Goal: Information Seeking & Learning: Find specific fact

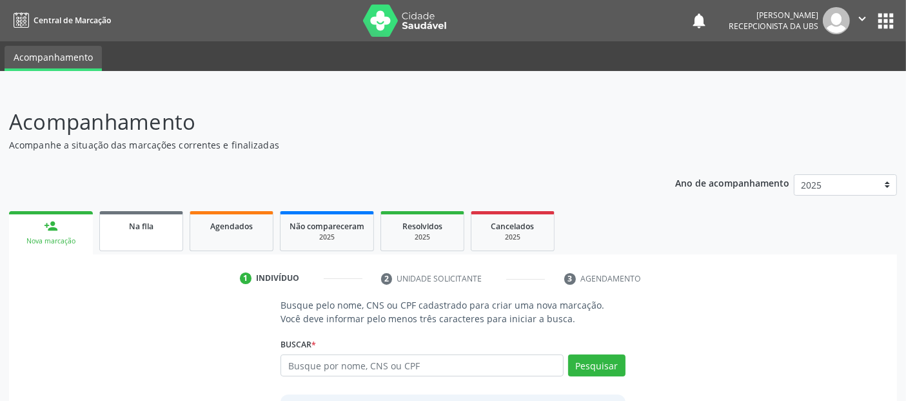
click at [119, 214] on link "Na fila" at bounding box center [141, 231] width 84 height 40
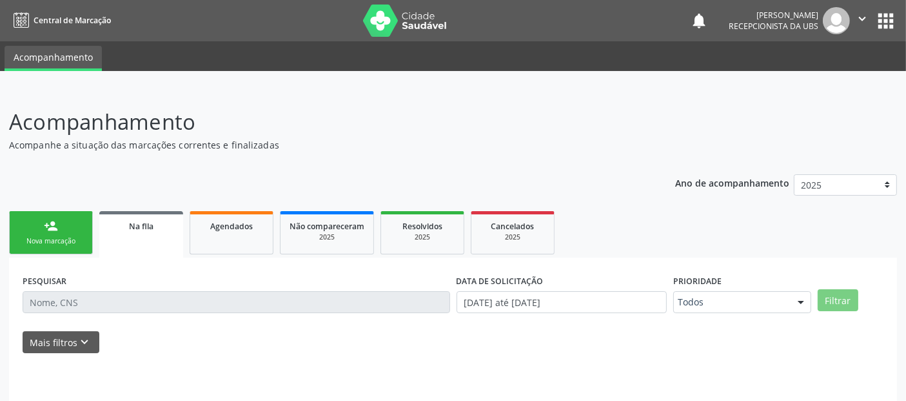
scroll to position [55, 0]
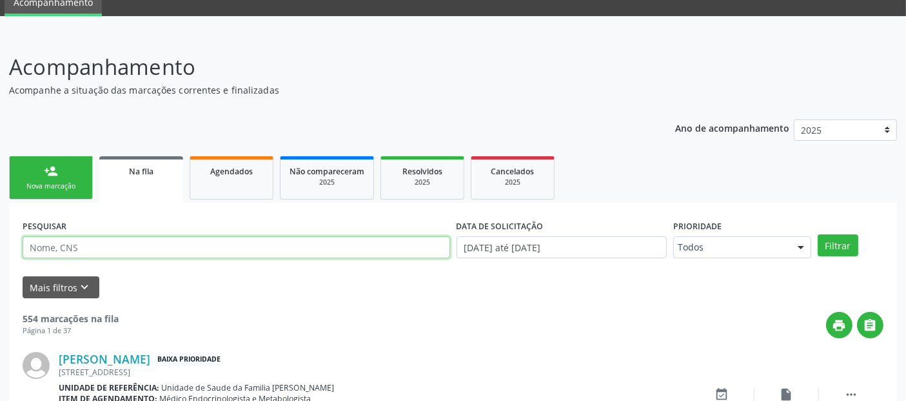
click at [308, 238] on input "text" at bounding box center [237, 247] width 428 height 22
click at [818, 234] on button "Filtrar" at bounding box center [838, 245] width 41 height 22
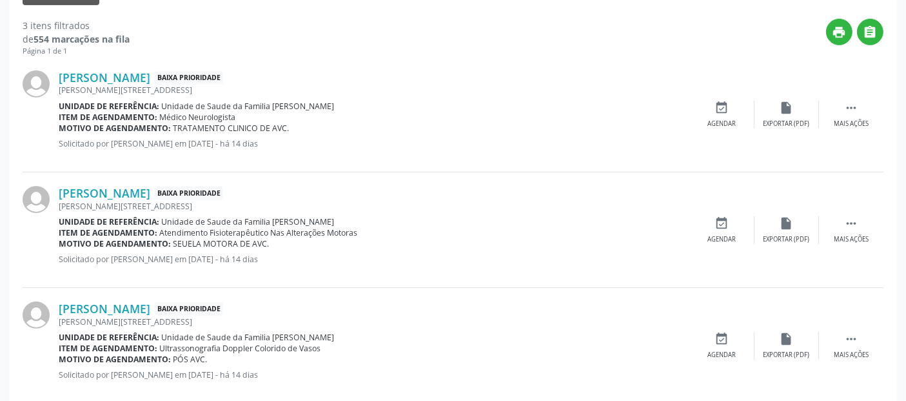
scroll to position [370, 0]
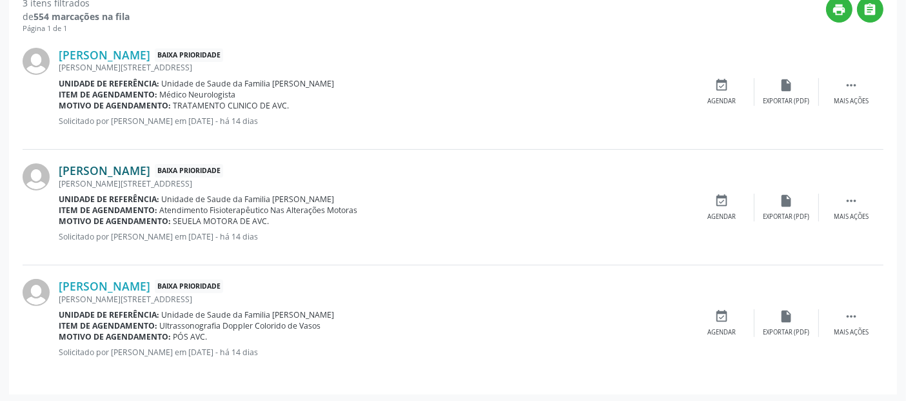
click at [150, 167] on link "[PERSON_NAME]" at bounding box center [105, 170] width 92 height 14
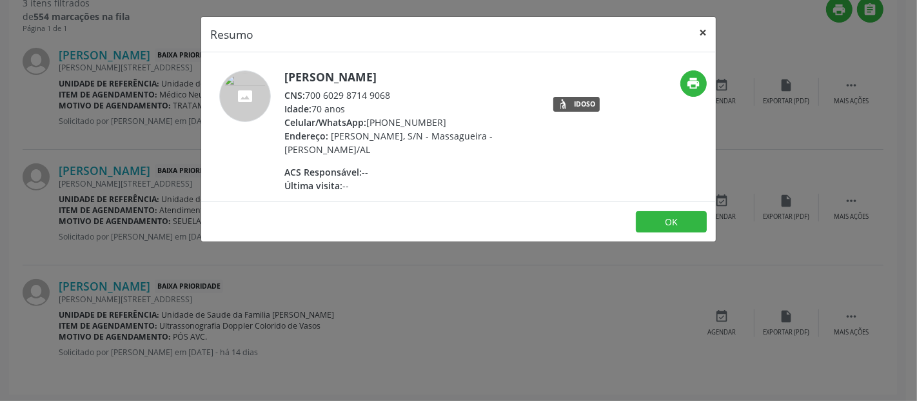
click at [706, 26] on button "×" at bounding box center [703, 33] width 26 height 32
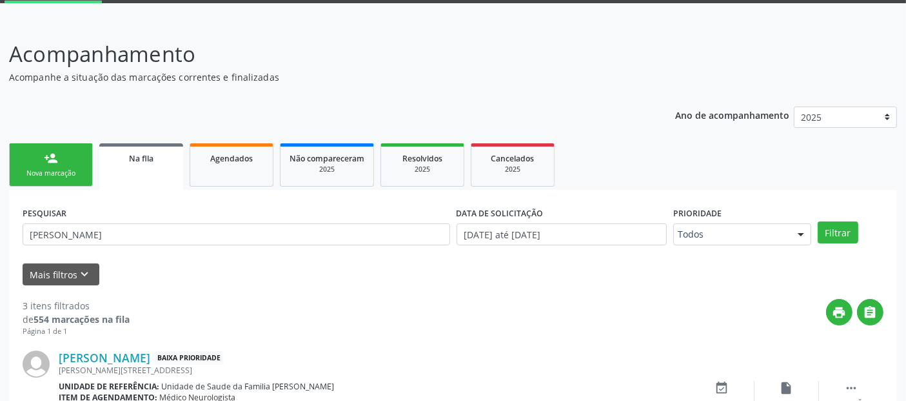
scroll to position [0, 0]
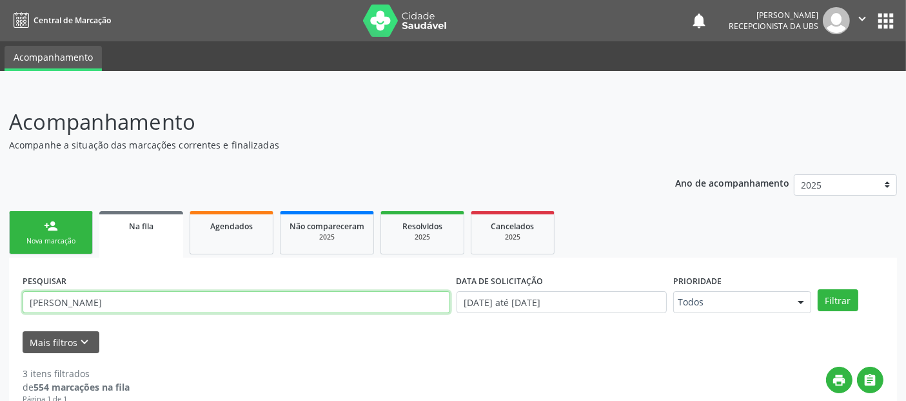
click at [116, 299] on input "[PERSON_NAME]" at bounding box center [237, 302] width 428 height 22
type input "[PERSON_NAME]"
click at [818, 289] on button "Filtrar" at bounding box center [838, 300] width 41 height 22
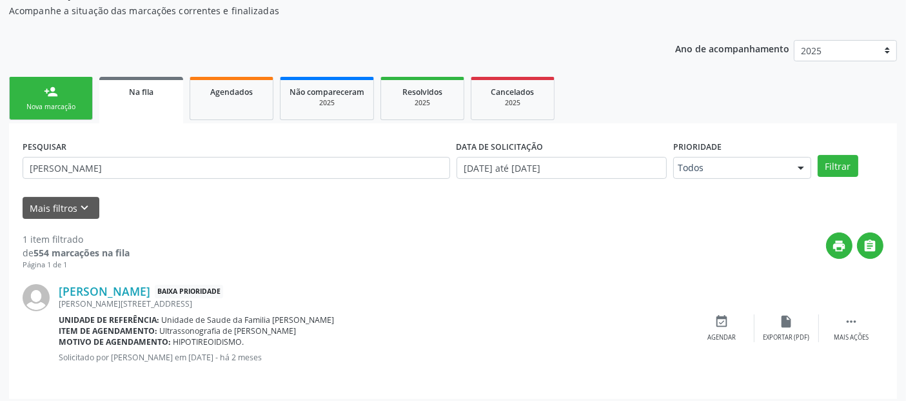
scroll to position [140, 0]
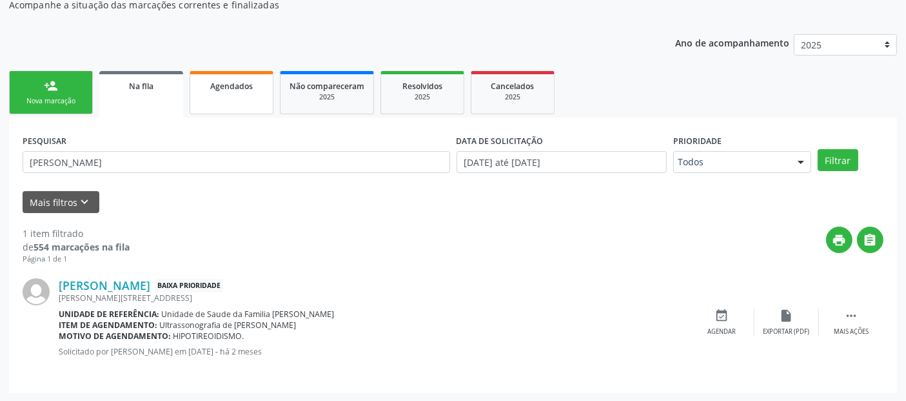
click at [223, 87] on span "Agendados" at bounding box center [231, 86] width 43 height 11
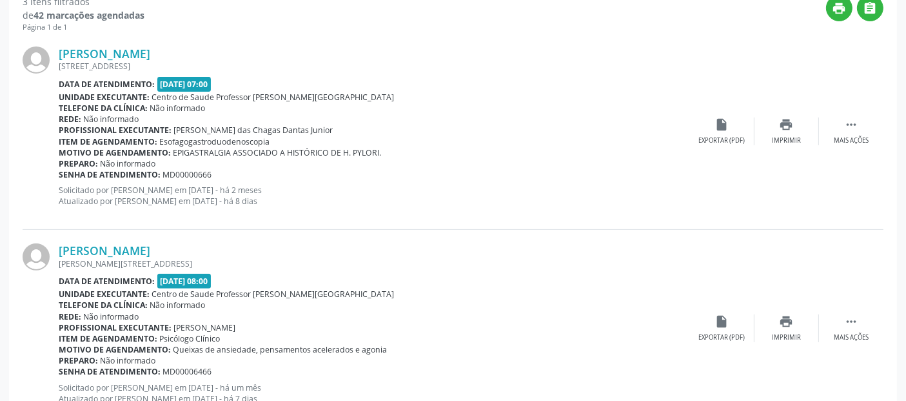
scroll to position [293, 0]
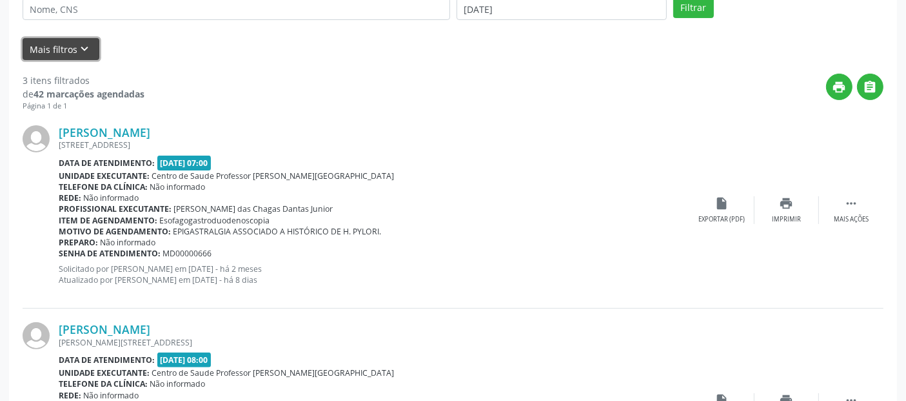
click at [74, 54] on button "Mais filtros keyboard_arrow_down" at bounding box center [61, 49] width 77 height 23
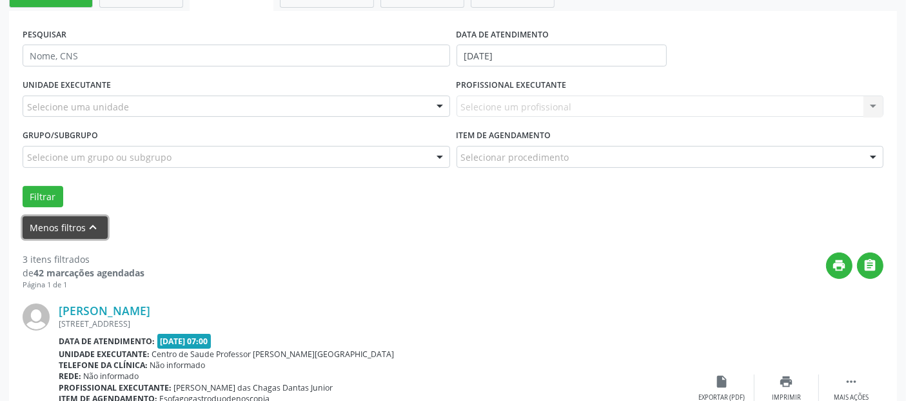
scroll to position [229, 0]
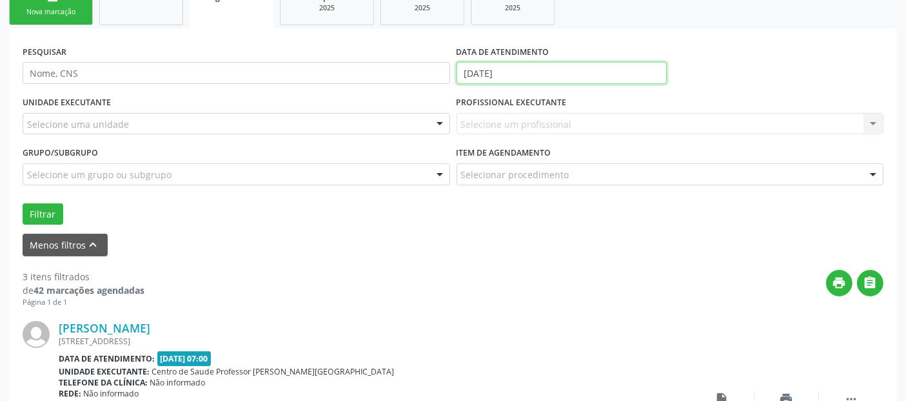
click at [479, 67] on input "[DATE]" at bounding box center [562, 73] width 210 height 22
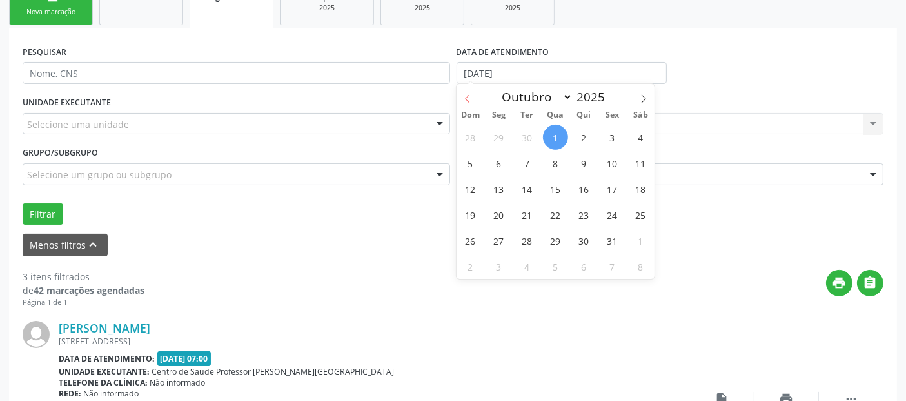
click at [461, 89] on span at bounding box center [468, 95] width 22 height 22
select select "8"
click at [501, 138] on span "1" at bounding box center [498, 137] width 25 height 25
type input "[DATE]"
click at [641, 97] on icon at bounding box center [643, 98] width 9 height 9
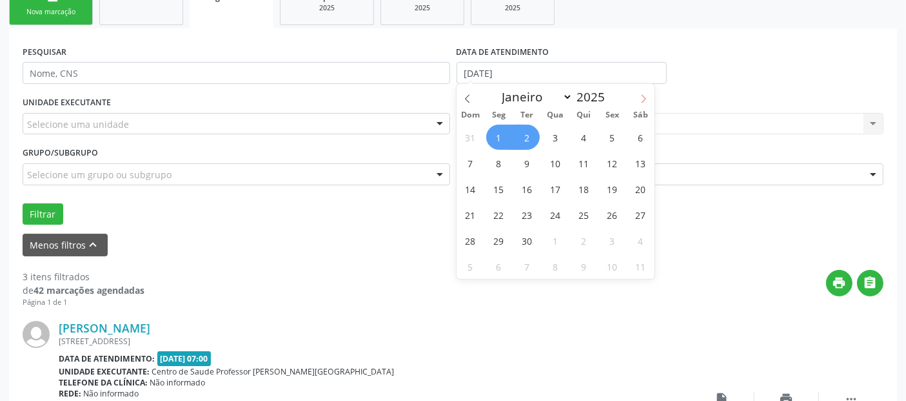
select select "9"
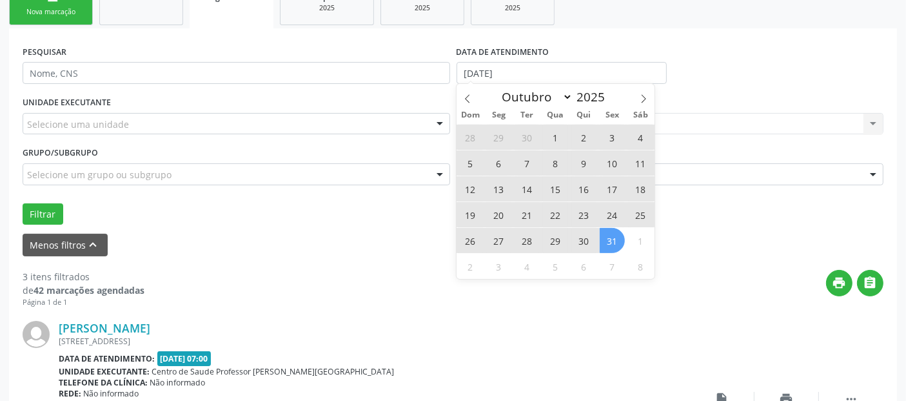
click at [613, 245] on span "31" at bounding box center [612, 240] width 25 height 25
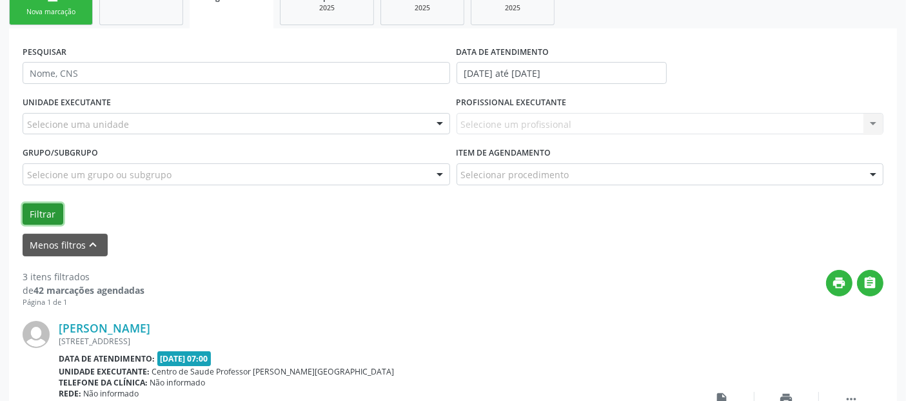
click at [53, 217] on button "Filtrar" at bounding box center [43, 214] width 41 height 22
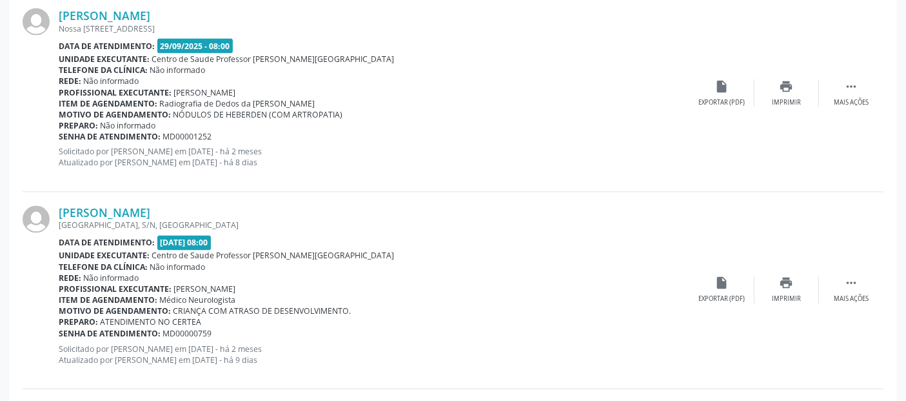
scroll to position [2359, 0]
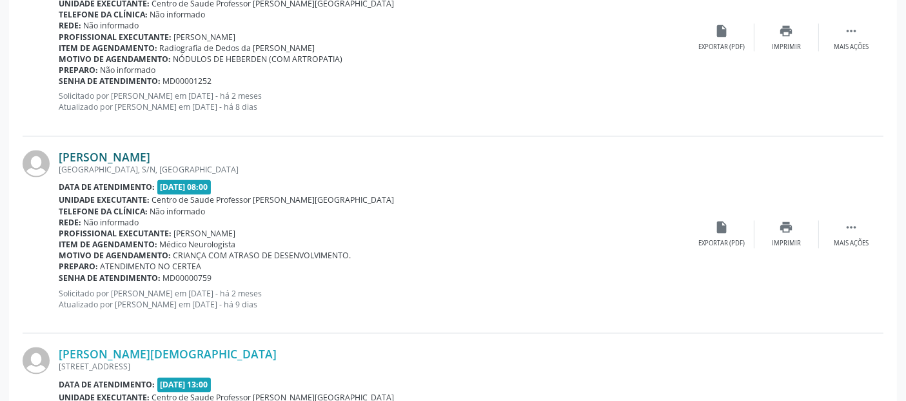
click at [150, 154] on link "[PERSON_NAME]" at bounding box center [105, 157] width 92 height 14
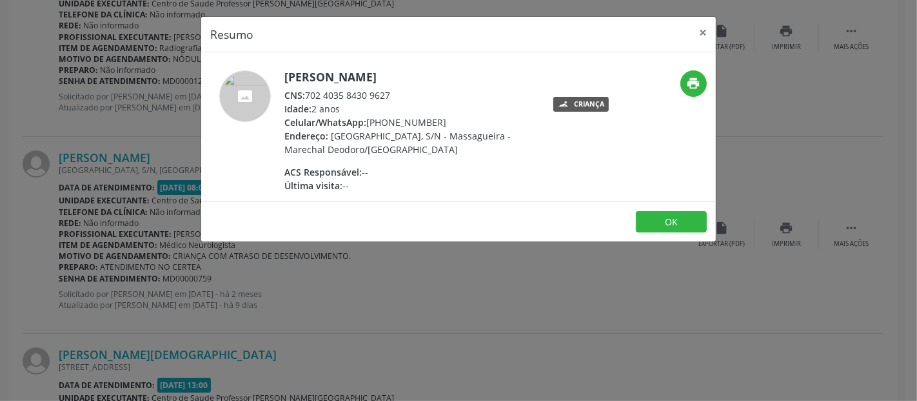
drag, startPoint x: 306, startPoint y: 105, endPoint x: 388, endPoint y: 106, distance: 82.6
click at [388, 102] on div "CNS: 702 4035 8430 9627" at bounding box center [410, 95] width 251 height 14
copy div "702 4035 8430 9627"
click at [703, 26] on button "×" at bounding box center [703, 33] width 26 height 32
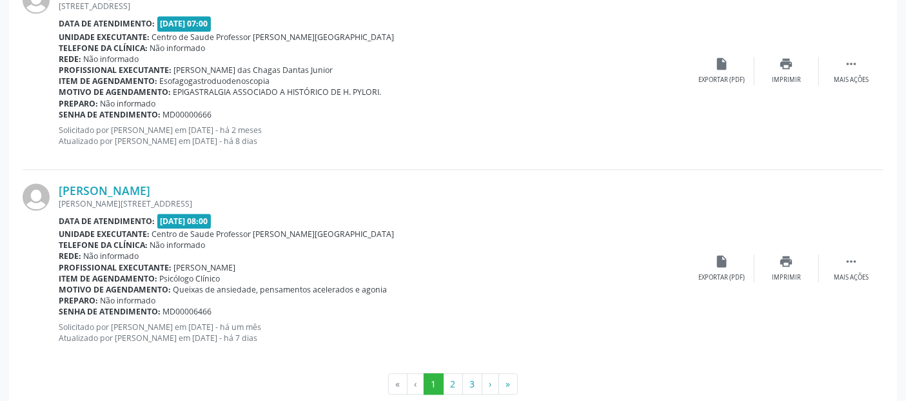
scroll to position [3133, 0]
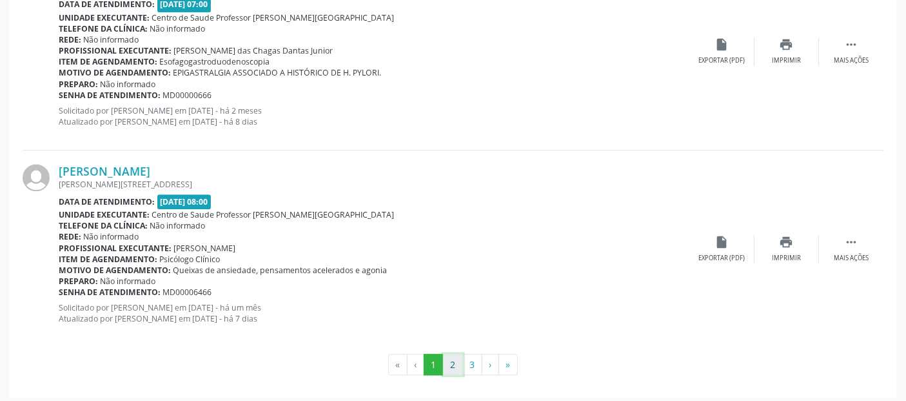
click at [450, 358] on button "2" at bounding box center [453, 365] width 20 height 22
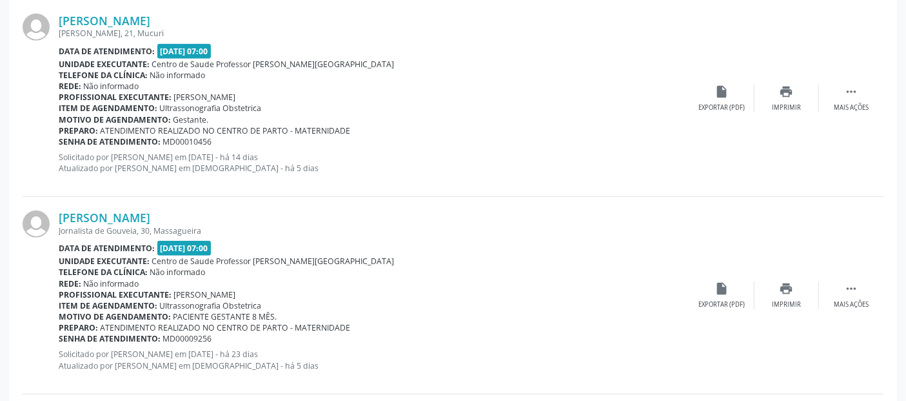
scroll to position [724, 0]
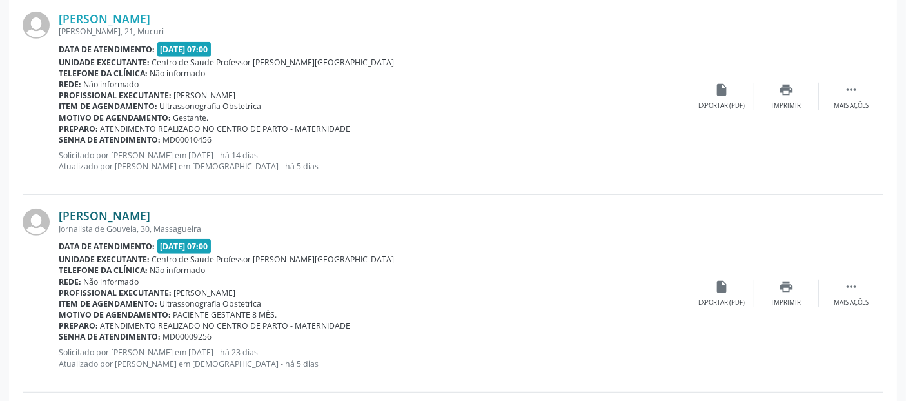
click at [150, 213] on link "[PERSON_NAME]" at bounding box center [105, 215] width 92 height 14
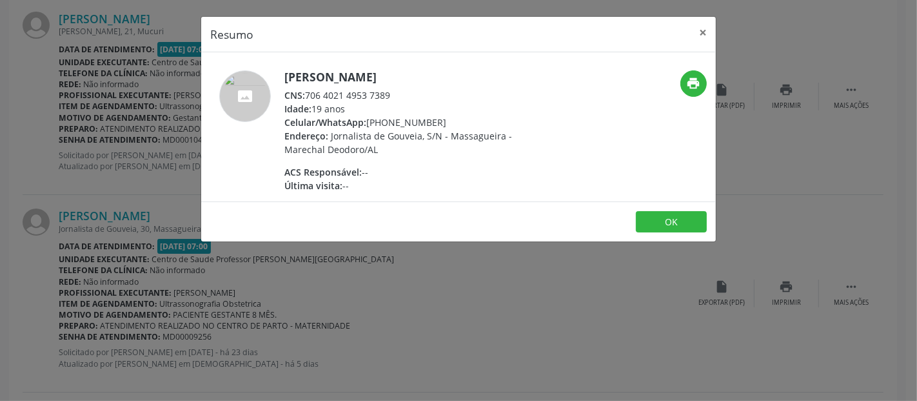
click at [378, 94] on div "CNS: 706 4021 4953 7389" at bounding box center [410, 95] width 251 height 14
click at [300, 96] on span "CNS:" at bounding box center [295, 95] width 21 height 12
click at [354, 75] on h5 "[PERSON_NAME]" at bounding box center [410, 77] width 251 height 14
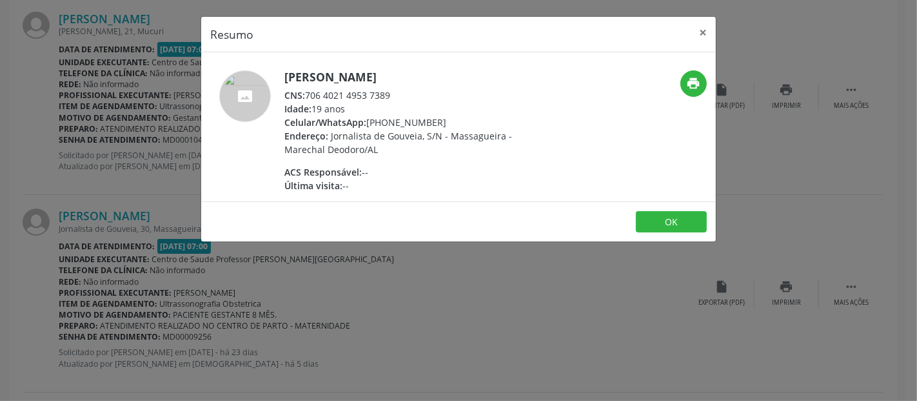
drag, startPoint x: 305, startPoint y: 95, endPoint x: 394, endPoint y: 95, distance: 88.4
click at [394, 95] on div "CNS: 706 4021 4953 7389" at bounding box center [410, 95] width 251 height 14
copy div "706 4021 4953 7389"
click at [702, 37] on button "×" at bounding box center [703, 33] width 26 height 32
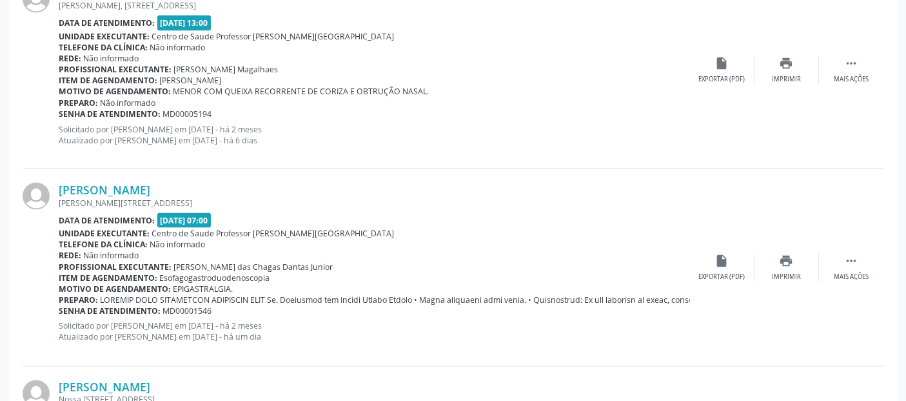
scroll to position [2101, 0]
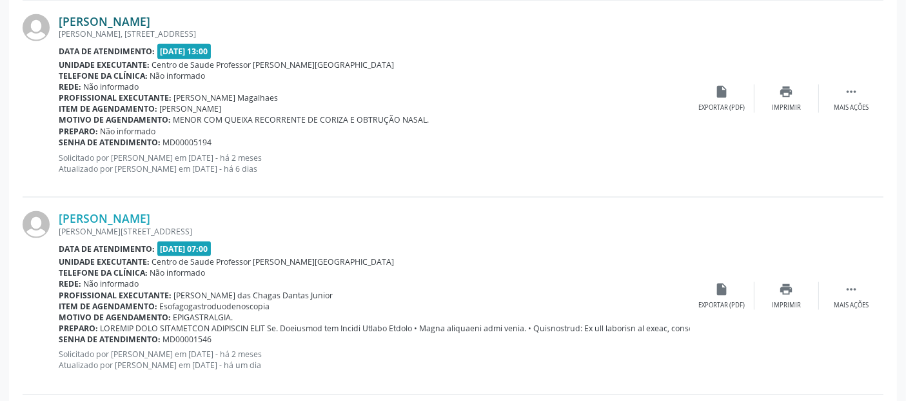
click at [150, 17] on link "[PERSON_NAME]" at bounding box center [105, 21] width 92 height 14
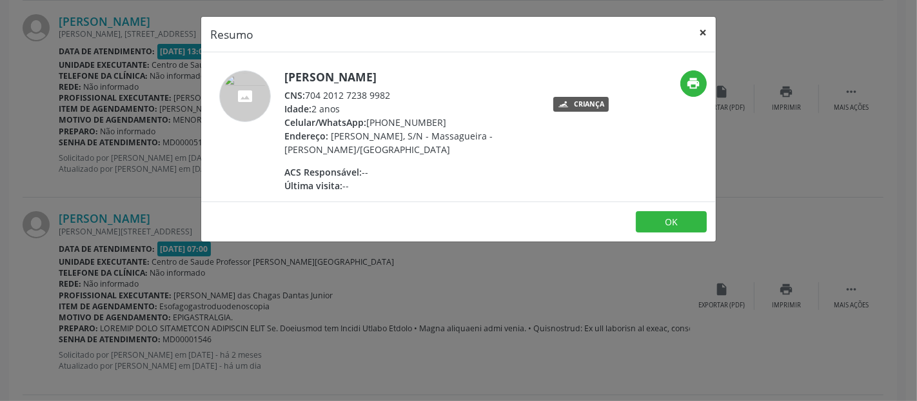
click at [706, 30] on button "×" at bounding box center [703, 33] width 26 height 32
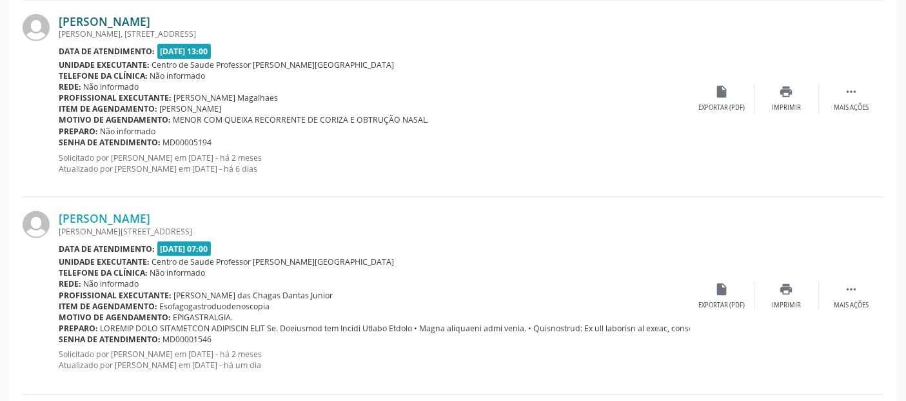
click at [150, 17] on link "[PERSON_NAME]" at bounding box center [105, 21] width 92 height 14
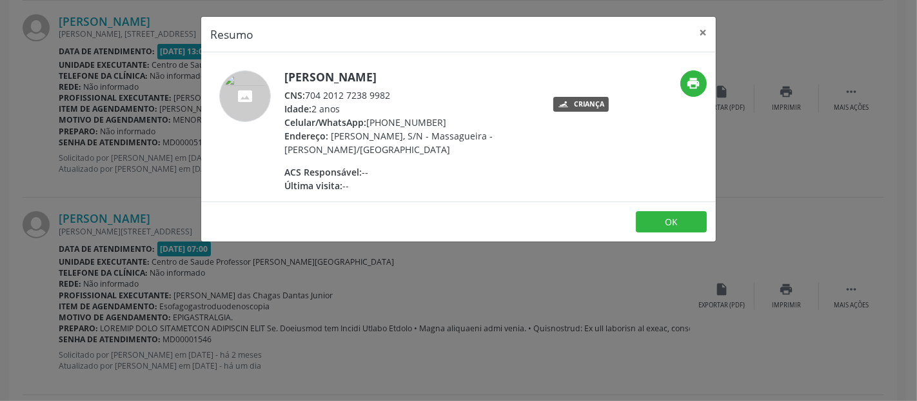
click at [381, 98] on div "CNS: 704 2012 7238 9982" at bounding box center [410, 95] width 251 height 14
click at [303, 93] on span "CNS:" at bounding box center [295, 95] width 21 height 12
drag, startPoint x: 309, startPoint y: 94, endPoint x: 388, endPoint y: 95, distance: 79.4
click at [388, 95] on div "CNS: 704 2012 7238 9982" at bounding box center [410, 95] width 251 height 14
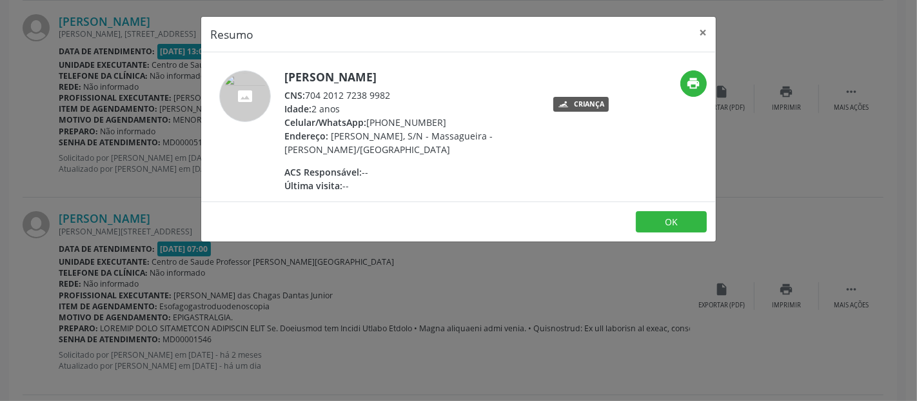
click at [388, 100] on div "CNS: 704 2012 7238 9982" at bounding box center [410, 95] width 251 height 14
drag, startPoint x: 390, startPoint y: 97, endPoint x: 368, endPoint y: 101, distance: 22.3
click at [390, 98] on div "CNS: 704 2012 7238 9982" at bounding box center [410, 95] width 251 height 14
drag, startPoint x: 306, startPoint y: 92, endPoint x: 392, endPoint y: 93, distance: 85.2
click at [392, 93] on div "CNS: 704 2012 7238 9982" at bounding box center [410, 95] width 251 height 14
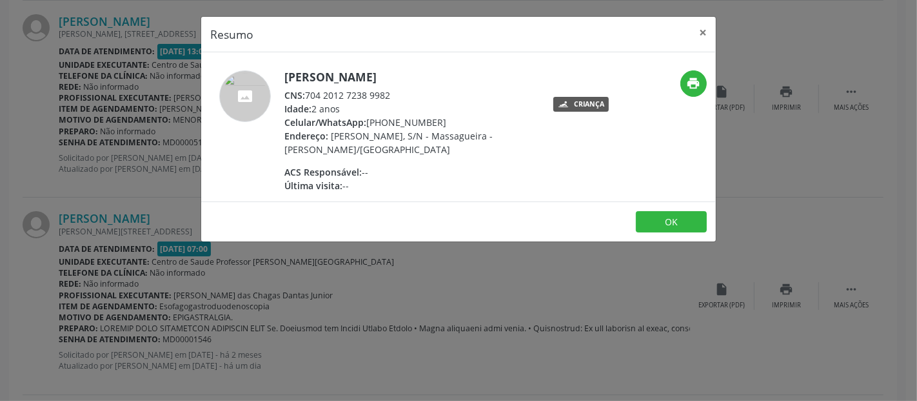
copy div "704 2012 7238 9982"
click at [697, 36] on button "×" at bounding box center [703, 33] width 26 height 32
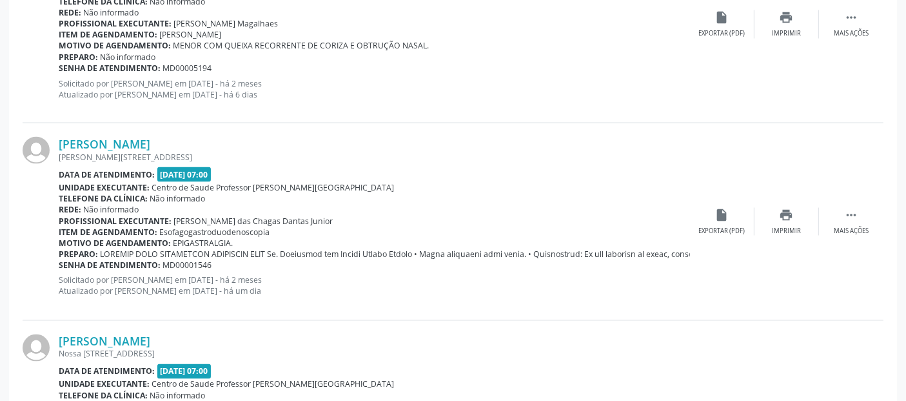
scroll to position [2211, 0]
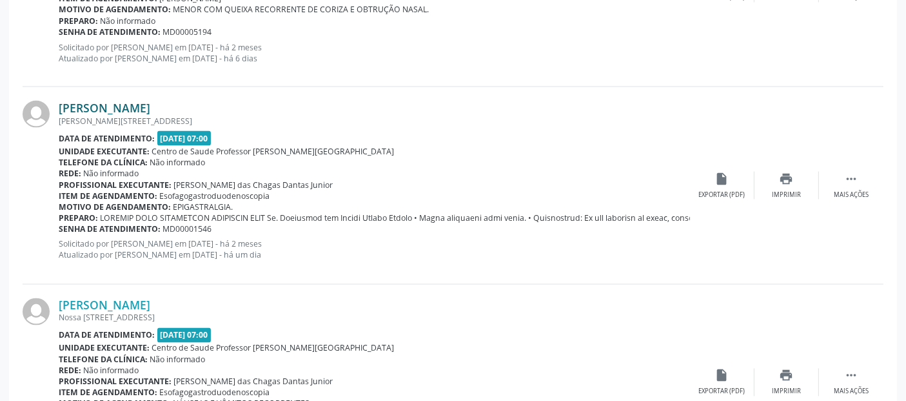
click at [149, 104] on link "[PERSON_NAME]" at bounding box center [105, 108] width 92 height 14
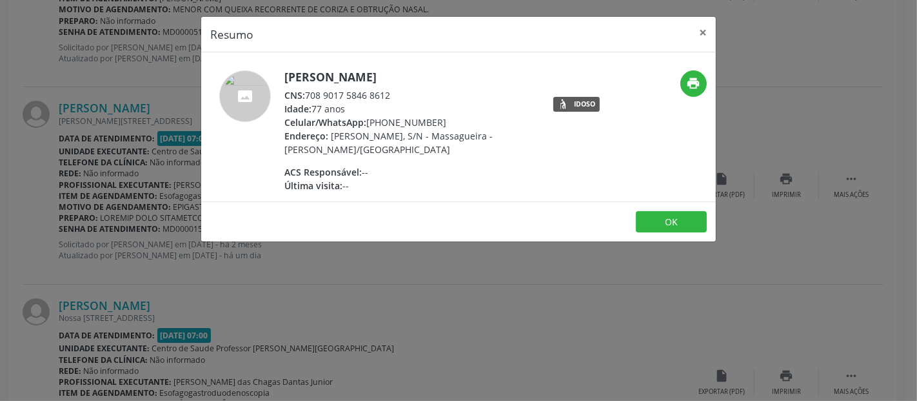
drag, startPoint x: 308, startPoint y: 93, endPoint x: 391, endPoint y: 91, distance: 83.2
click at [391, 91] on div "CNS: 708 9017 5846 8612" at bounding box center [410, 95] width 251 height 14
copy div "708 9017 5846 8612"
click at [701, 35] on button "×" at bounding box center [703, 33] width 26 height 32
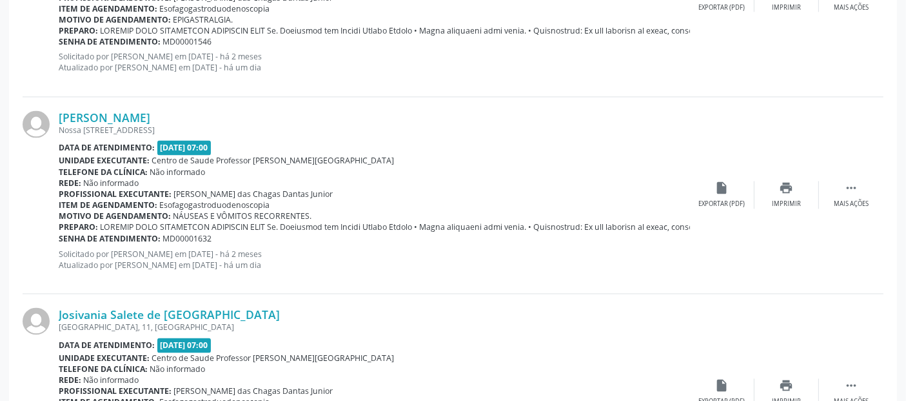
scroll to position [2456, 0]
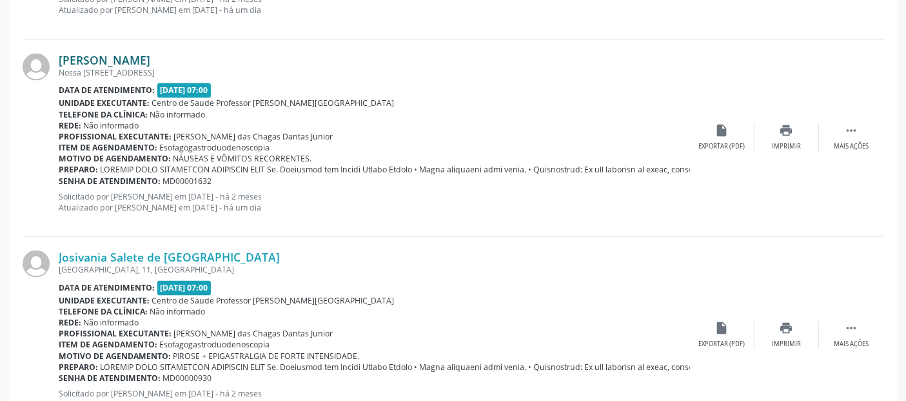
click at [150, 53] on link "[PERSON_NAME]" at bounding box center [105, 60] width 92 height 14
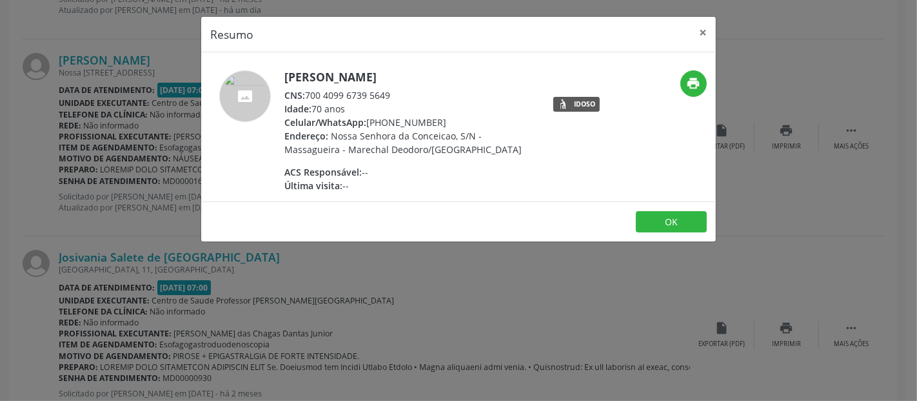
drag, startPoint x: 306, startPoint y: 97, endPoint x: 393, endPoint y: 97, distance: 86.5
click at [393, 97] on div "CNS: 700 4099 6739 5649" at bounding box center [410, 95] width 251 height 14
copy div "700 4099 6739 5649"
click at [702, 34] on button "×" at bounding box center [703, 33] width 26 height 32
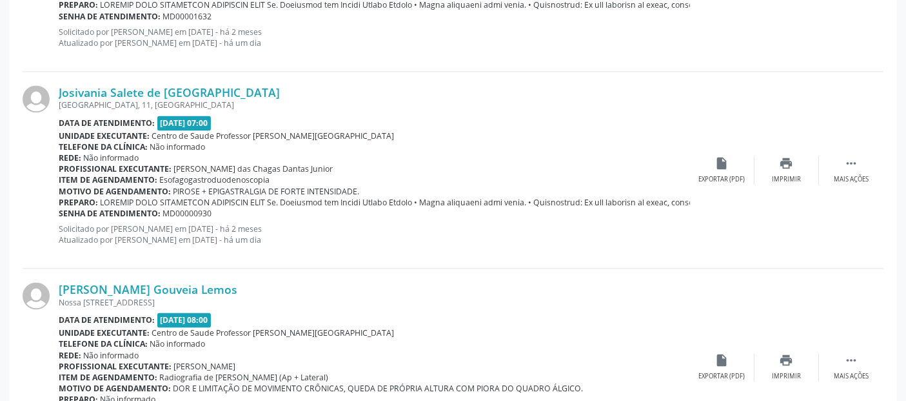
scroll to position [2630, 0]
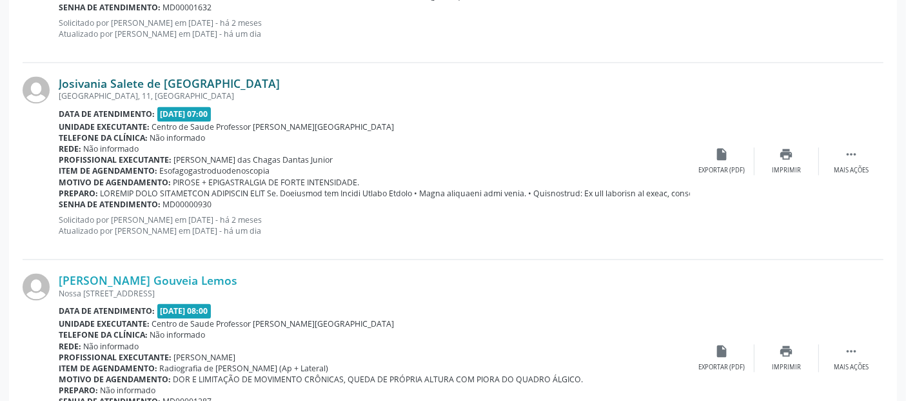
click at [159, 79] on link "Josivania Salete de [GEOGRAPHIC_DATA]" at bounding box center [169, 83] width 221 height 14
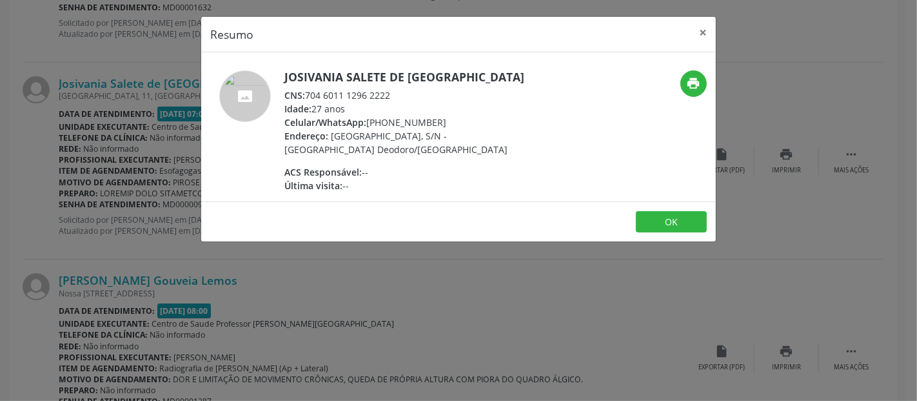
drag, startPoint x: 308, startPoint y: 93, endPoint x: 403, endPoint y: 93, distance: 94.8
click at [403, 93] on div "CNS: 704 6011 1296 2222" at bounding box center [410, 95] width 251 height 14
copy div "704 6011 1296 2222"
click at [701, 30] on button "×" at bounding box center [703, 33] width 26 height 32
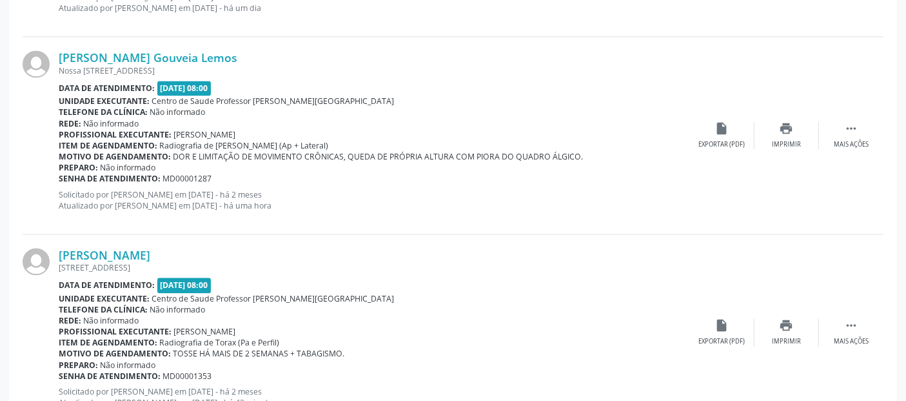
scroll to position [2857, 0]
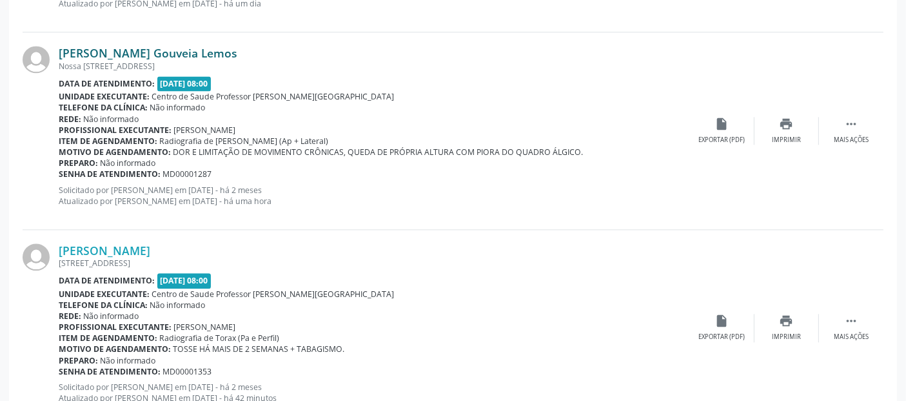
click at [192, 50] on link "[PERSON_NAME] Gouveia Lemos" at bounding box center [148, 53] width 179 height 14
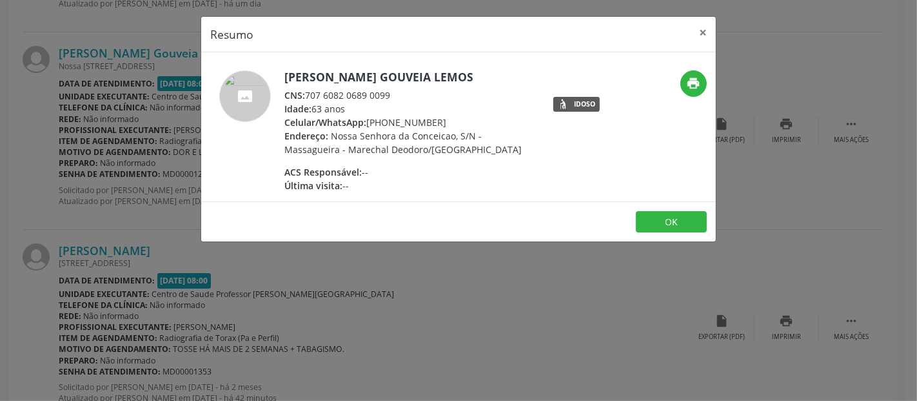
click at [365, 97] on div "CNS: 707 6082 0689 0099" at bounding box center [410, 95] width 251 height 14
click at [331, 95] on div "CNS: 707 6082 0689 0099" at bounding box center [410, 95] width 251 height 14
drag, startPoint x: 309, startPoint y: 91, endPoint x: 397, endPoint y: 97, distance: 87.9
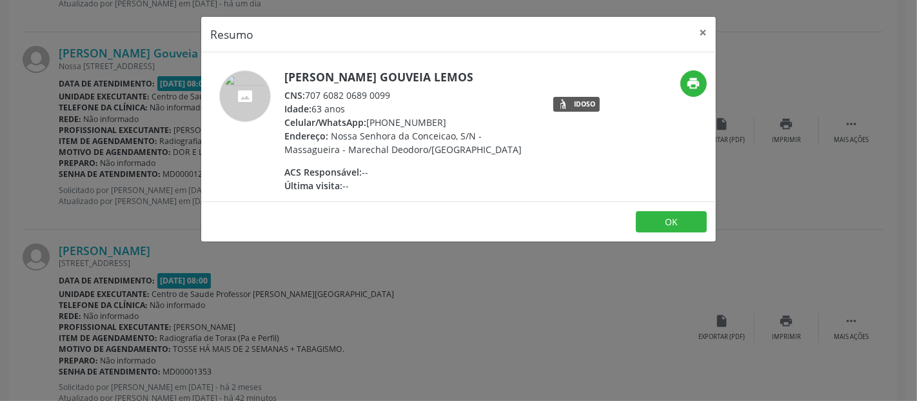
click at [397, 97] on div "CNS: 707 6082 0689 0099" at bounding box center [410, 95] width 251 height 14
copy div "707 6082 0689 0099"
click at [708, 34] on button "×" at bounding box center [703, 33] width 26 height 32
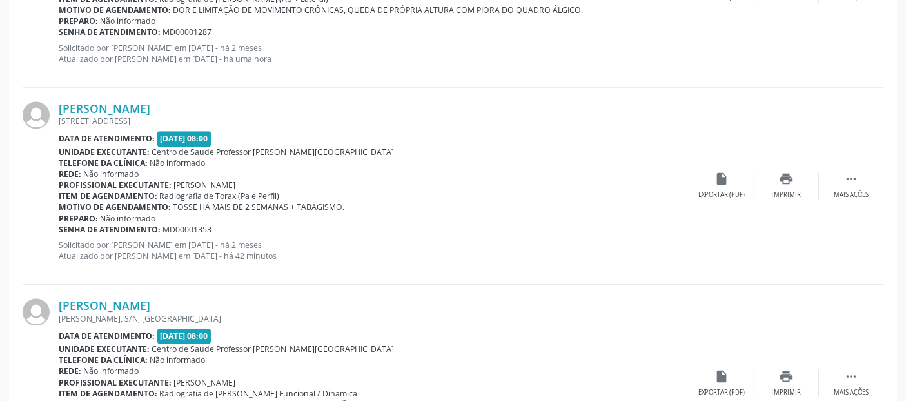
scroll to position [3008, 0]
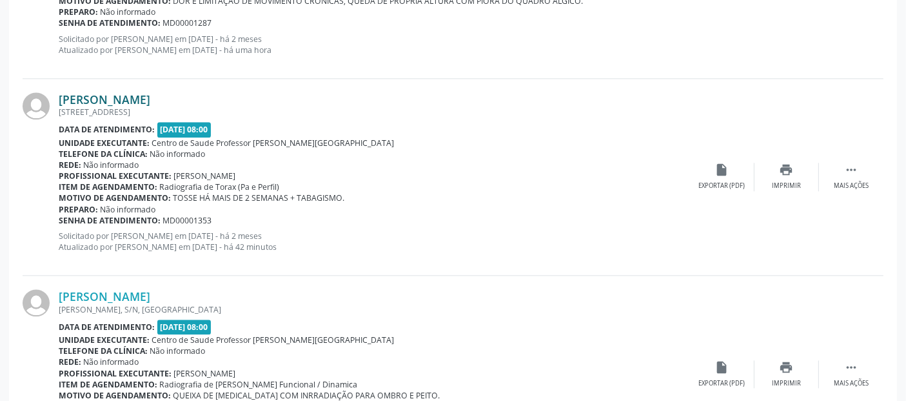
click at [150, 95] on link "[PERSON_NAME]" at bounding box center [105, 99] width 92 height 14
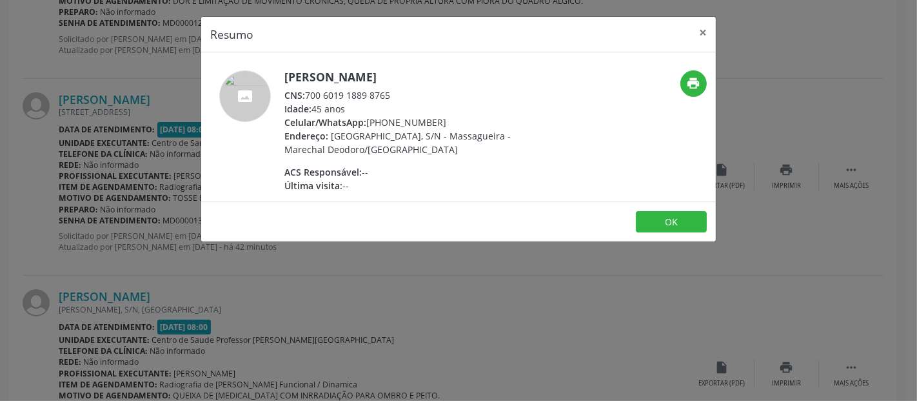
drag, startPoint x: 308, startPoint y: 93, endPoint x: 390, endPoint y: 95, distance: 82.0
click at [390, 95] on div "CNS: 700 6019 1889 8765" at bounding box center [410, 95] width 251 height 14
copy div "700 6019 1889 8765"
click at [701, 25] on button "×" at bounding box center [703, 33] width 26 height 32
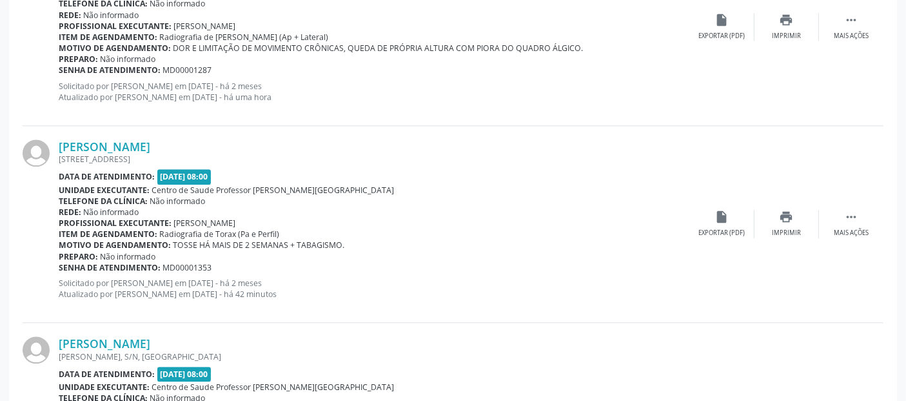
scroll to position [3133, 0]
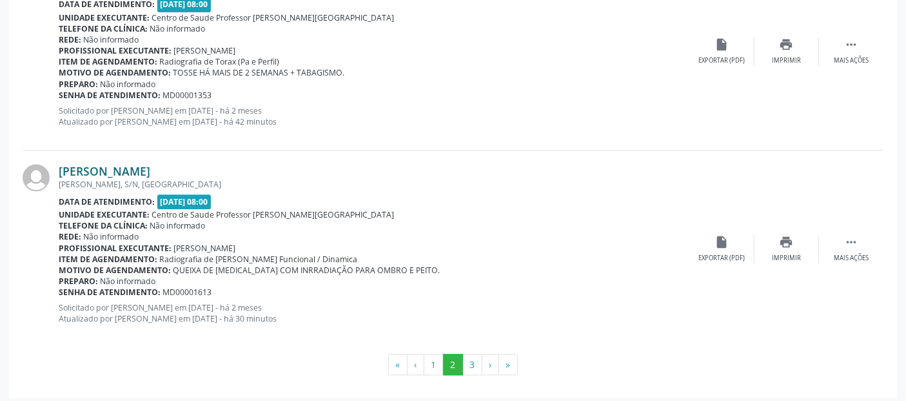
click at [145, 165] on link "[PERSON_NAME]" at bounding box center [105, 171] width 92 height 14
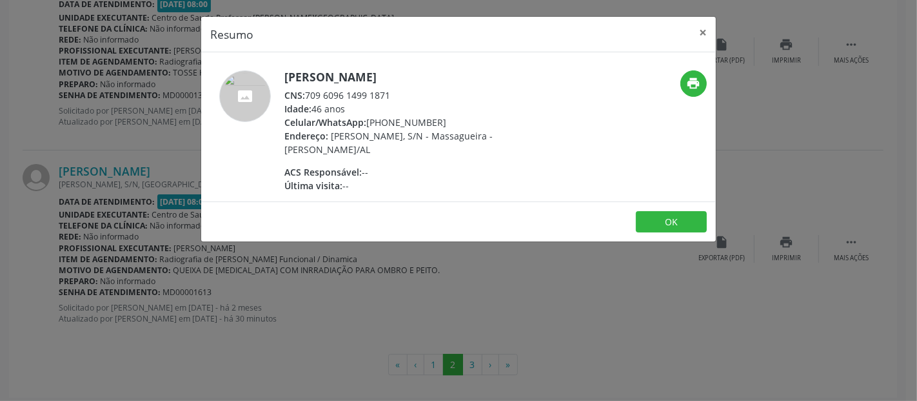
click at [312, 94] on div "CNS: 709 6096 1499 1871" at bounding box center [410, 95] width 251 height 14
drag, startPoint x: 308, startPoint y: 94, endPoint x: 394, endPoint y: 95, distance: 85.2
click at [394, 95] on div "CNS: 709 6096 1499 1871" at bounding box center [410, 95] width 251 height 14
copy div "709 6096 1499 1871"
click at [703, 34] on button "×" at bounding box center [703, 33] width 26 height 32
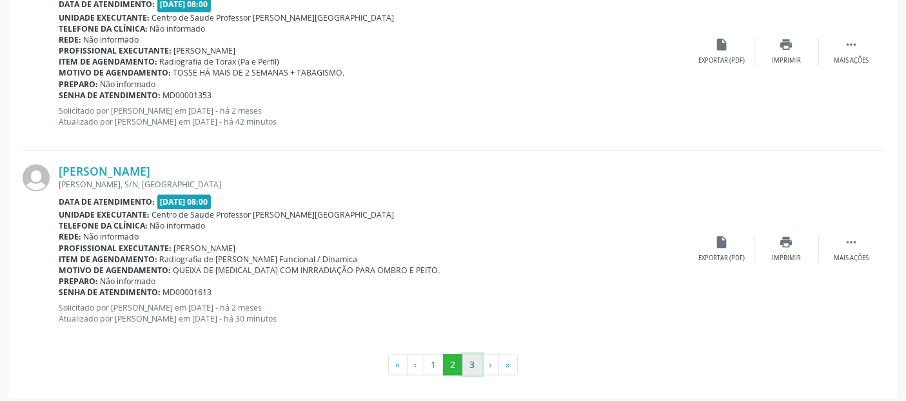
click at [481, 362] on button "3" at bounding box center [473, 365] width 20 height 22
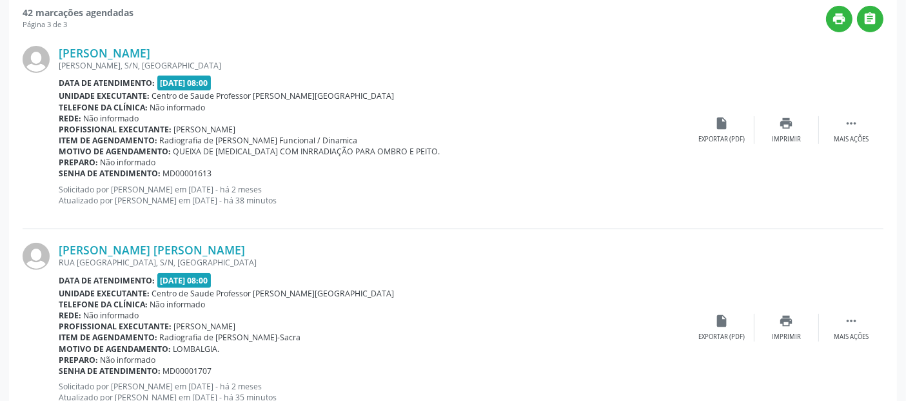
scroll to position [481, 0]
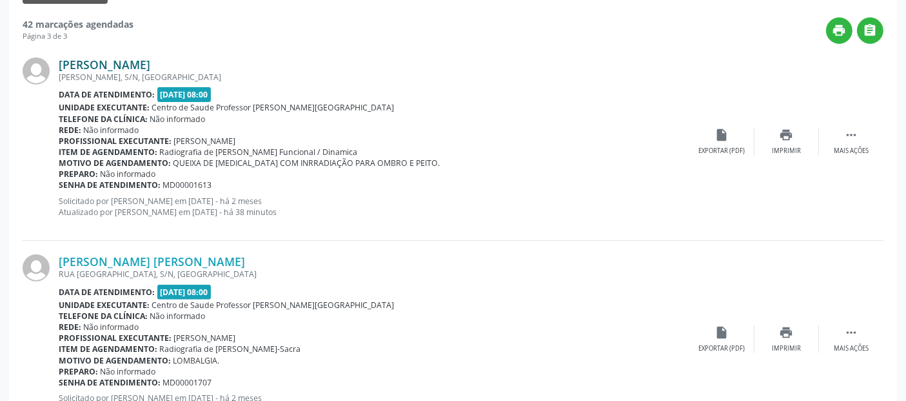
click at [150, 61] on link "[PERSON_NAME]" at bounding box center [105, 64] width 92 height 14
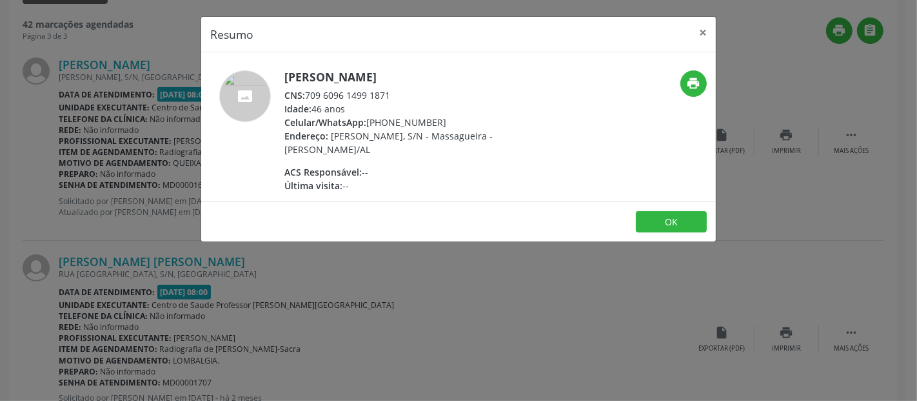
drag, startPoint x: 308, startPoint y: 92, endPoint x: 401, endPoint y: 97, distance: 93.7
click at [401, 97] on div "CNS: 709 6096 1499 1871" at bounding box center [410, 95] width 251 height 14
copy div "709 6096 1499 1871"
click at [706, 30] on button "×" at bounding box center [703, 33] width 26 height 32
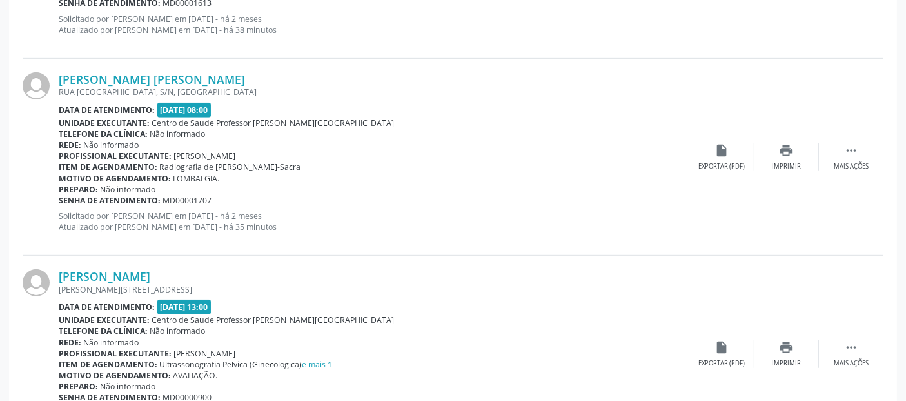
scroll to position [671, 0]
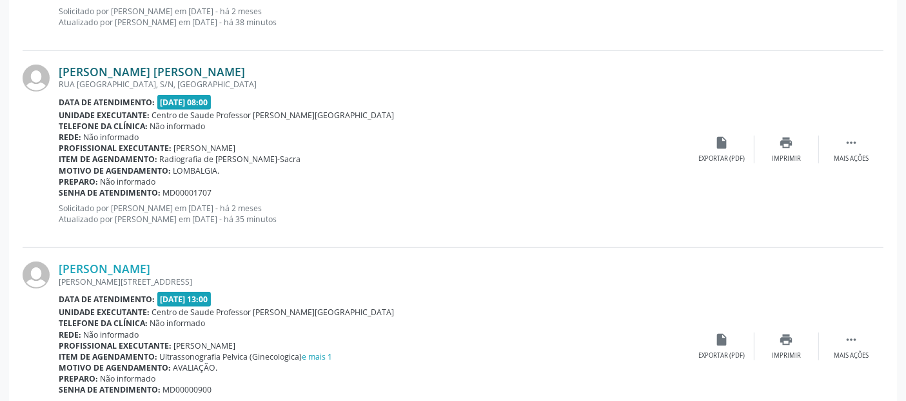
click at [187, 68] on link "[PERSON_NAME] [PERSON_NAME]" at bounding box center [152, 72] width 186 height 14
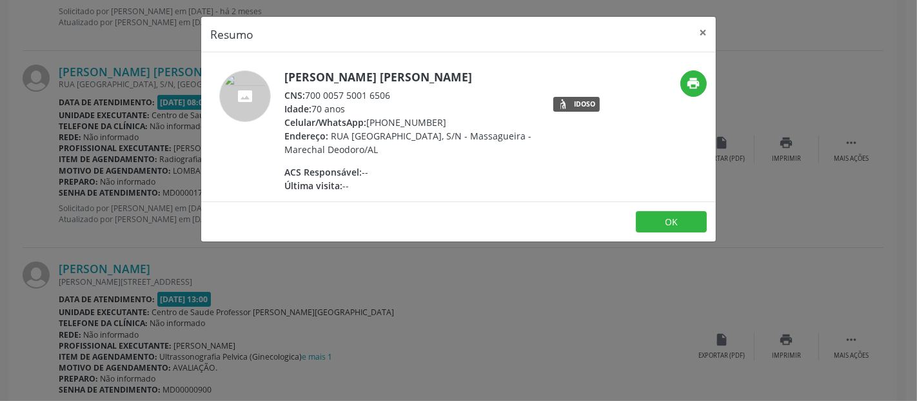
drag, startPoint x: 307, startPoint y: 92, endPoint x: 390, endPoint y: 93, distance: 82.6
click at [390, 93] on div "CNS: 700 0057 5001 6506" at bounding box center [410, 95] width 251 height 14
click at [706, 25] on button "×" at bounding box center [703, 33] width 26 height 32
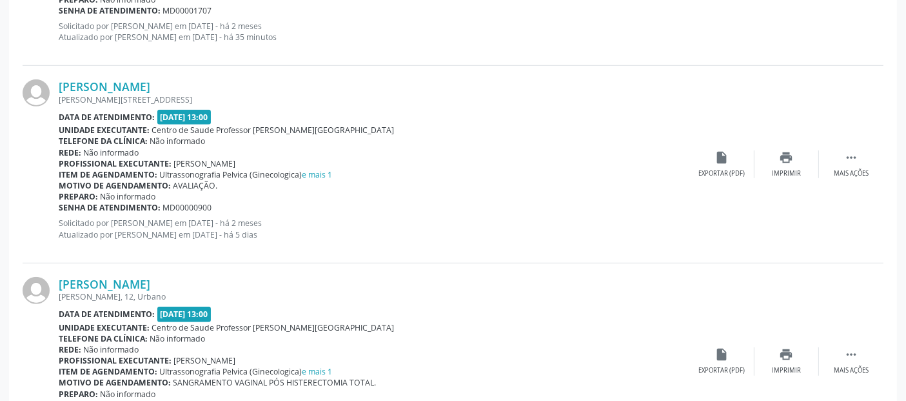
scroll to position [917, 0]
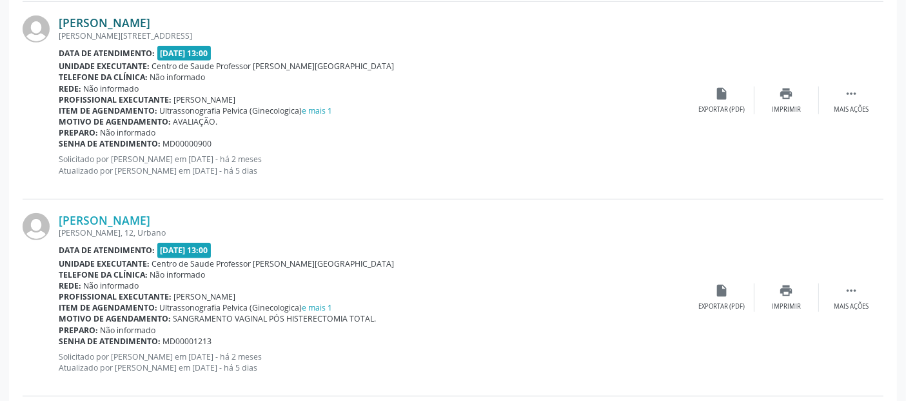
click at [150, 22] on link "[PERSON_NAME]" at bounding box center [105, 22] width 92 height 14
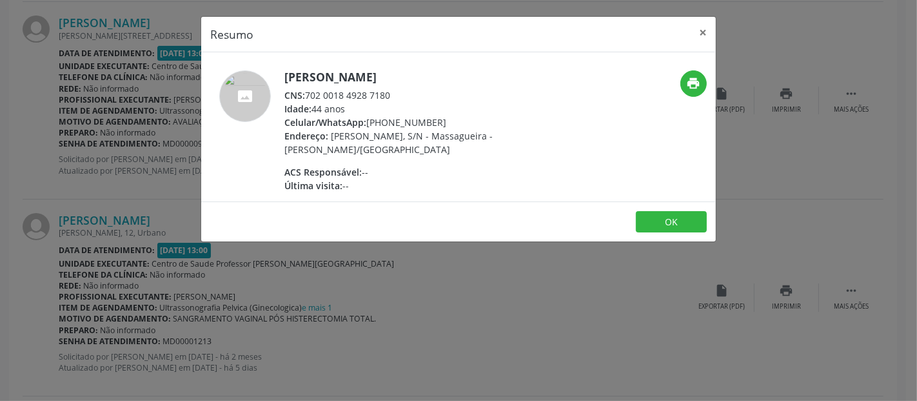
drag, startPoint x: 307, startPoint y: 96, endPoint x: 396, endPoint y: 97, distance: 89.0
click at [396, 97] on div "CNS: 702 0018 4928 7180" at bounding box center [410, 95] width 251 height 14
click at [710, 28] on button "×" at bounding box center [703, 33] width 26 height 32
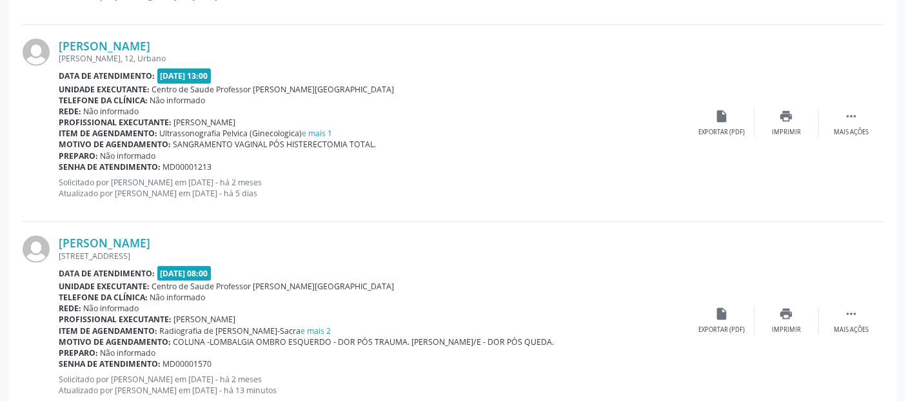
scroll to position [1080, 0]
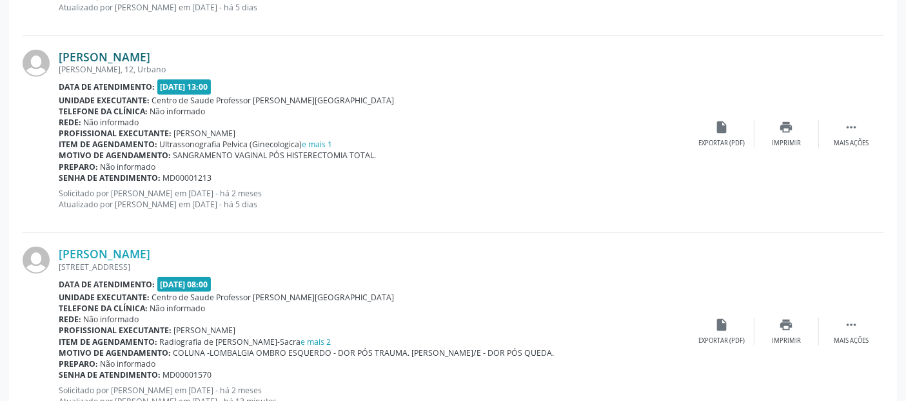
click at [140, 50] on link "[PERSON_NAME]" at bounding box center [105, 57] width 92 height 14
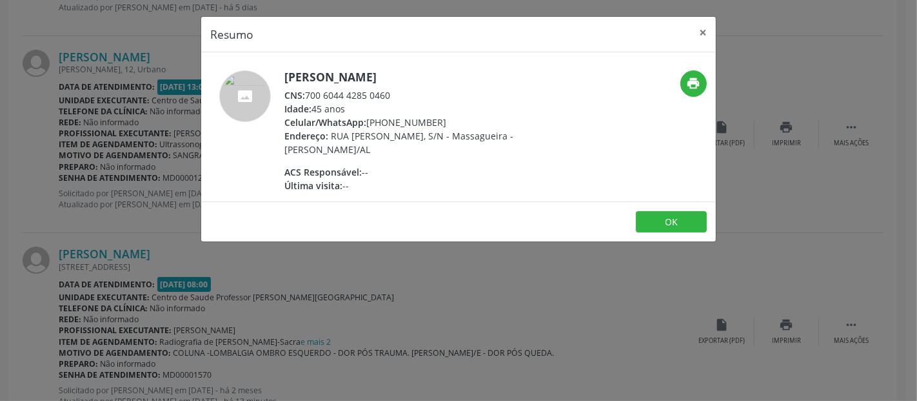
drag, startPoint x: 309, startPoint y: 91, endPoint x: 390, endPoint y: 97, distance: 81.5
click at [390, 97] on div "CNS: 700 6044 4285 0460" at bounding box center [410, 95] width 251 height 14
click at [708, 34] on button "×" at bounding box center [703, 33] width 26 height 32
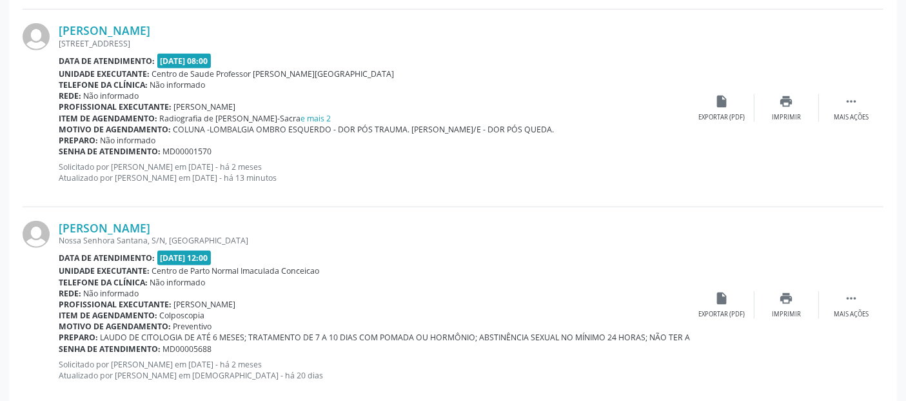
scroll to position [1299, 0]
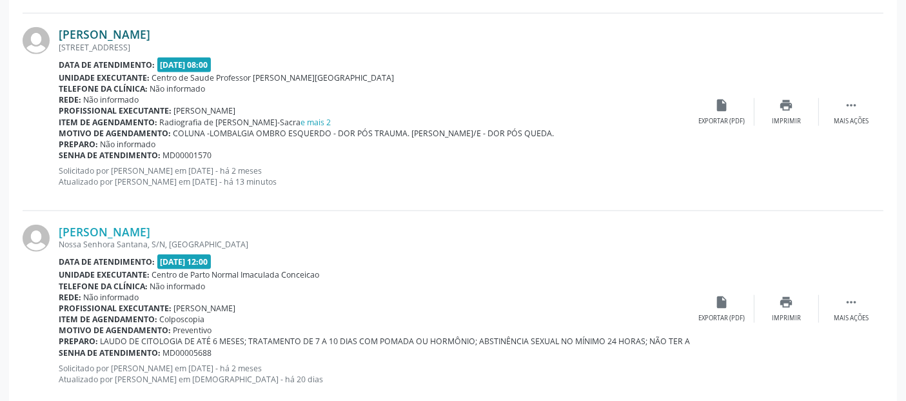
click at [141, 28] on link "[PERSON_NAME]" at bounding box center [105, 34] width 92 height 14
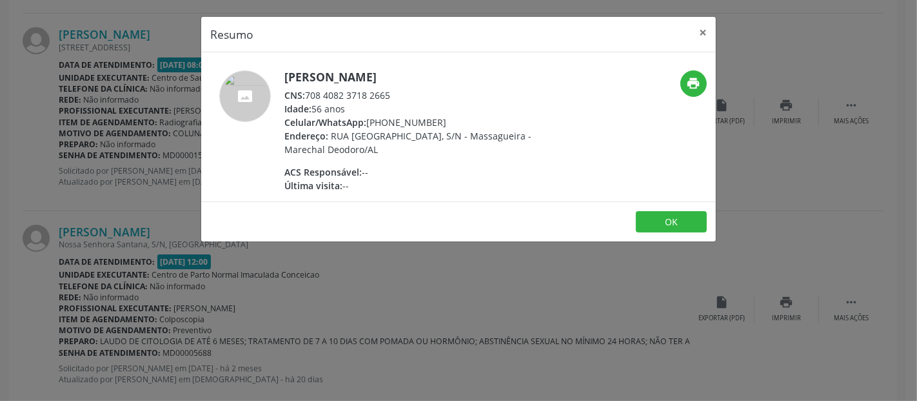
drag, startPoint x: 308, startPoint y: 94, endPoint x: 392, endPoint y: 95, distance: 83.9
click at [392, 95] on div "CNS: 708 4082 3718 2665" at bounding box center [410, 95] width 251 height 14
click at [706, 27] on button "×" at bounding box center [703, 33] width 26 height 32
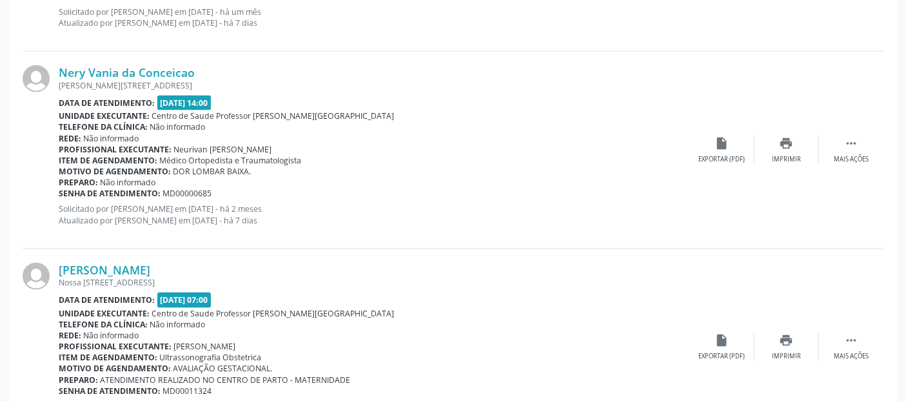
scroll to position [1883, 0]
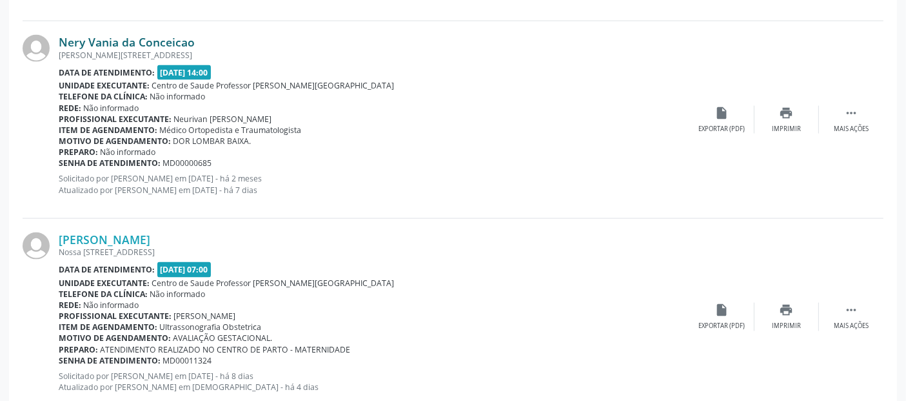
click at [143, 39] on link "Nery Vania da Conceicao" at bounding box center [127, 42] width 136 height 14
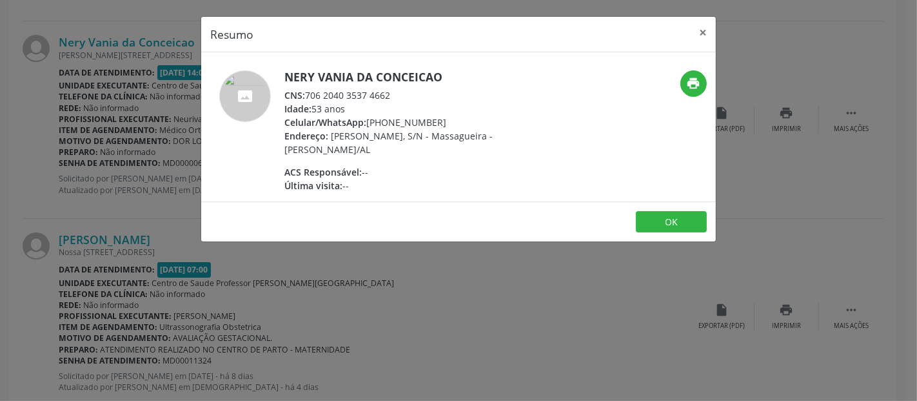
drag, startPoint x: 308, startPoint y: 95, endPoint x: 390, endPoint y: 95, distance: 81.9
click at [390, 95] on div "CNS: 706 2040 3537 4662" at bounding box center [410, 95] width 251 height 14
click at [705, 31] on button "×" at bounding box center [703, 33] width 26 height 32
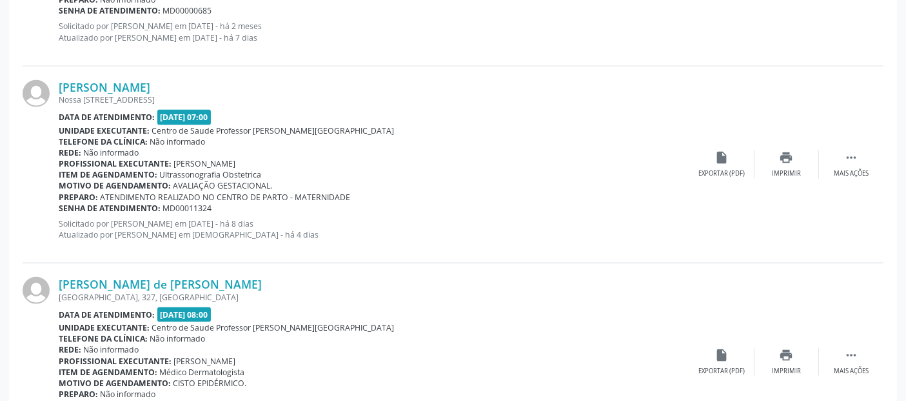
scroll to position [2050, 0]
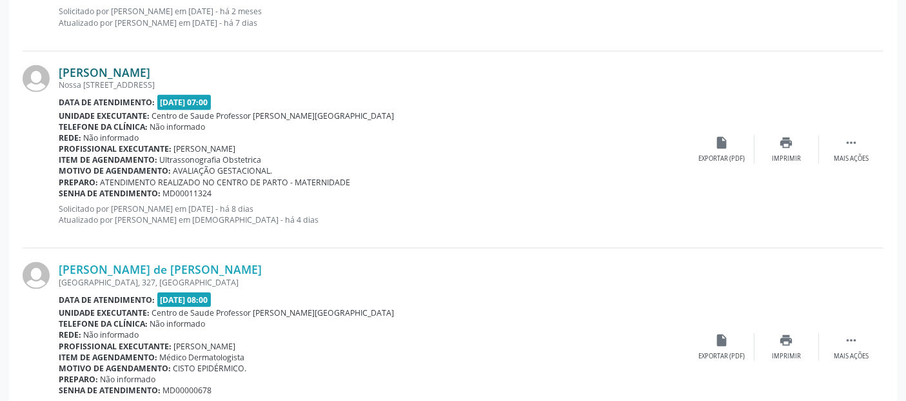
click at [150, 65] on link "[PERSON_NAME]" at bounding box center [105, 72] width 92 height 14
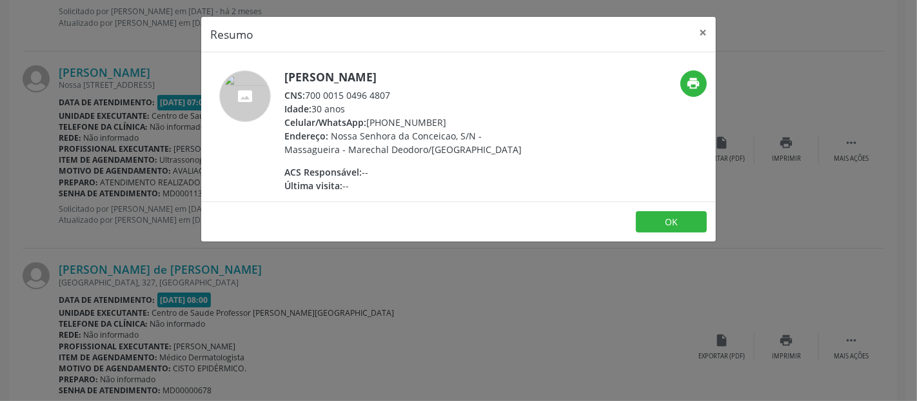
drag, startPoint x: 308, startPoint y: 96, endPoint x: 394, endPoint y: 97, distance: 85.8
click at [394, 97] on div "CNS: 700 0015 0496 4807" at bounding box center [410, 95] width 251 height 14
click at [706, 30] on button "×" at bounding box center [703, 33] width 26 height 32
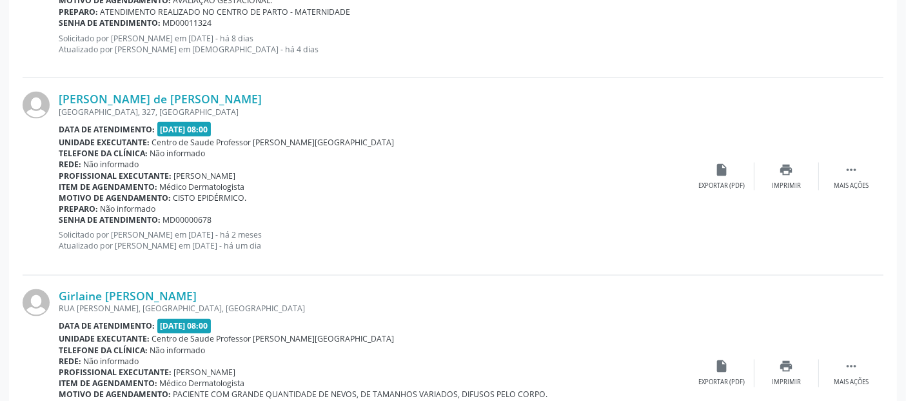
scroll to position [2228, 0]
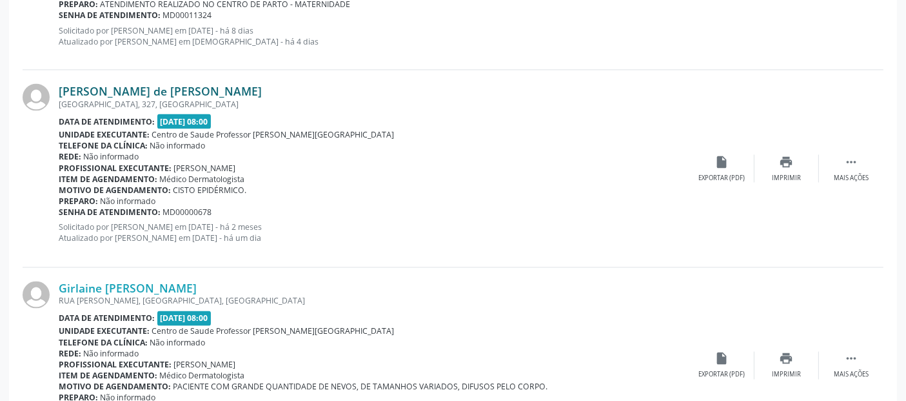
click at [212, 93] on link "[PERSON_NAME] de [PERSON_NAME]" at bounding box center [160, 91] width 203 height 14
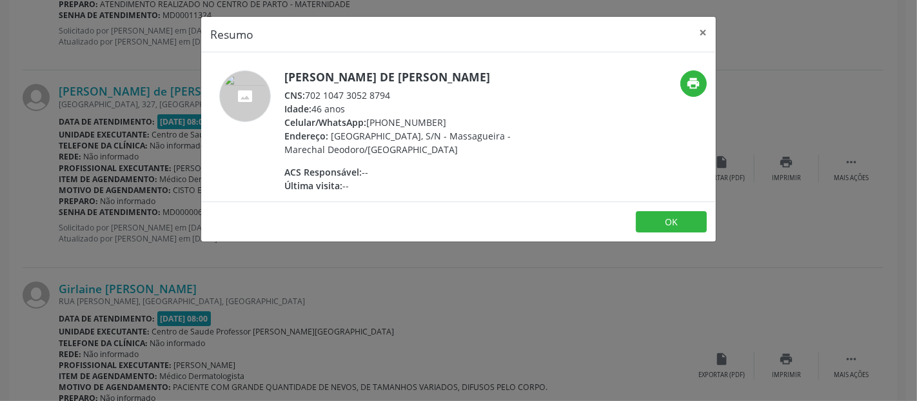
drag, startPoint x: 307, startPoint y: 94, endPoint x: 394, endPoint y: 94, distance: 87.1
click at [394, 94] on div "CNS: 702 1047 3052 8794" at bounding box center [410, 95] width 251 height 14
click at [706, 28] on button "×" at bounding box center [703, 33] width 26 height 32
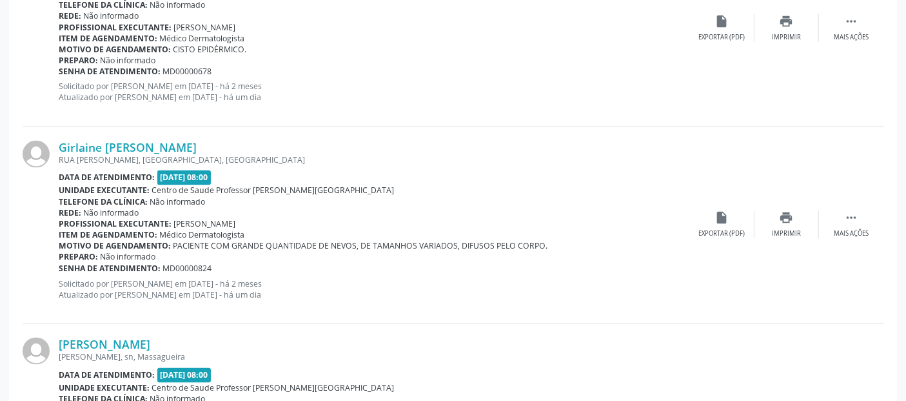
scroll to position [2409, 0]
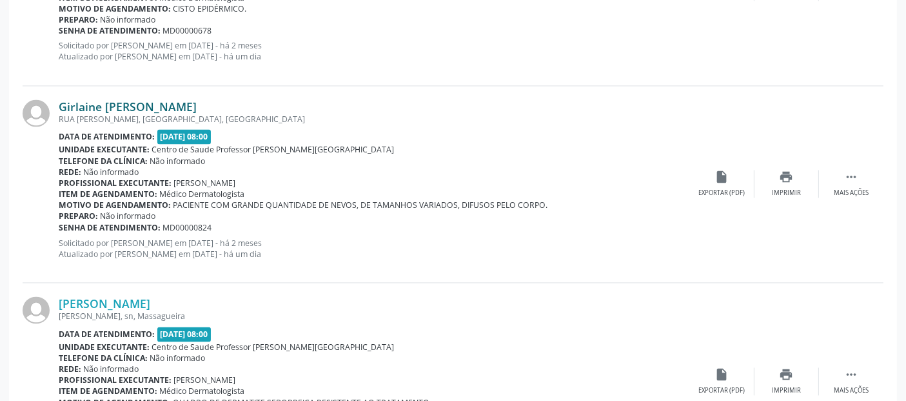
click at [154, 100] on link "Girlaine [PERSON_NAME]" at bounding box center [128, 107] width 138 height 14
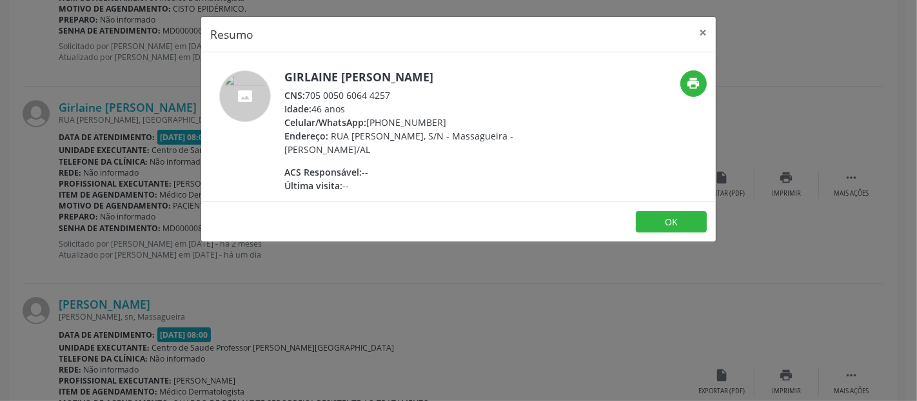
drag, startPoint x: 305, startPoint y: 94, endPoint x: 395, endPoint y: 97, distance: 90.4
click at [395, 97] on div "CNS: 705 0050 6064 4257" at bounding box center [410, 95] width 251 height 14
click at [368, 90] on div "CNS: 705 0050 6064 4257" at bounding box center [410, 95] width 251 height 14
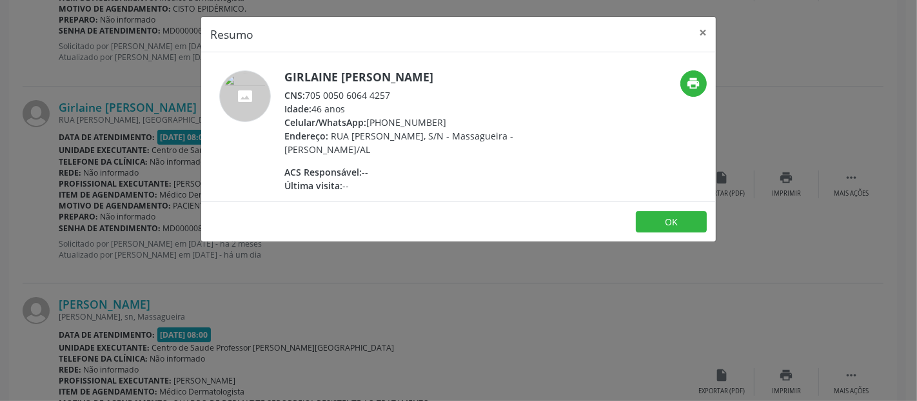
click at [330, 90] on div "CNS: 705 0050 6064 4257" at bounding box center [410, 95] width 251 height 14
drag, startPoint x: 307, startPoint y: 95, endPoint x: 392, endPoint y: 95, distance: 85.2
click at [392, 95] on div "CNS: 705 0050 6064 4257" at bounding box center [410, 95] width 251 height 14
click at [706, 26] on button "×" at bounding box center [703, 33] width 26 height 32
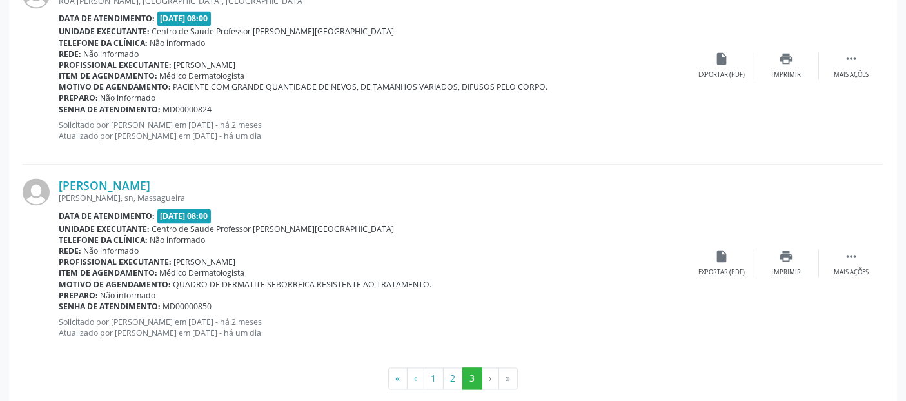
scroll to position [2543, 0]
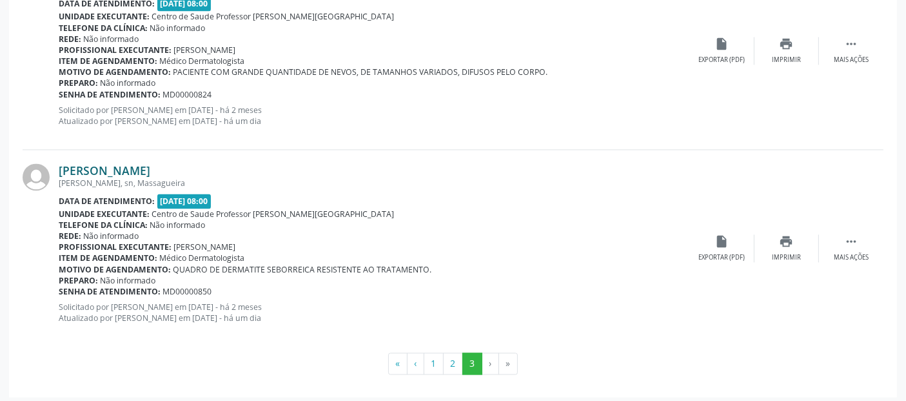
click at [142, 163] on link "[PERSON_NAME]" at bounding box center [105, 170] width 92 height 14
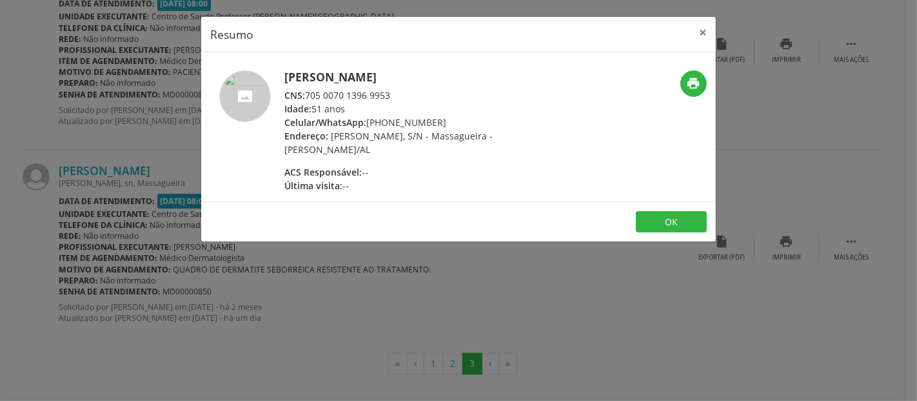
drag, startPoint x: 306, startPoint y: 95, endPoint x: 403, endPoint y: 93, distance: 96.8
click at [403, 93] on div "CNS: 705 0070 1396 9953" at bounding box center [410, 95] width 251 height 14
click at [710, 35] on button "×" at bounding box center [703, 33] width 26 height 32
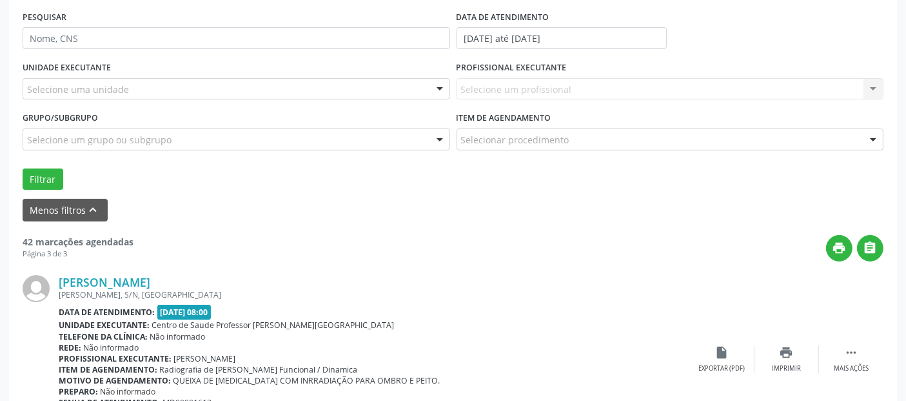
scroll to position [121, 0]
